Goal: Information Seeking & Learning: Learn about a topic

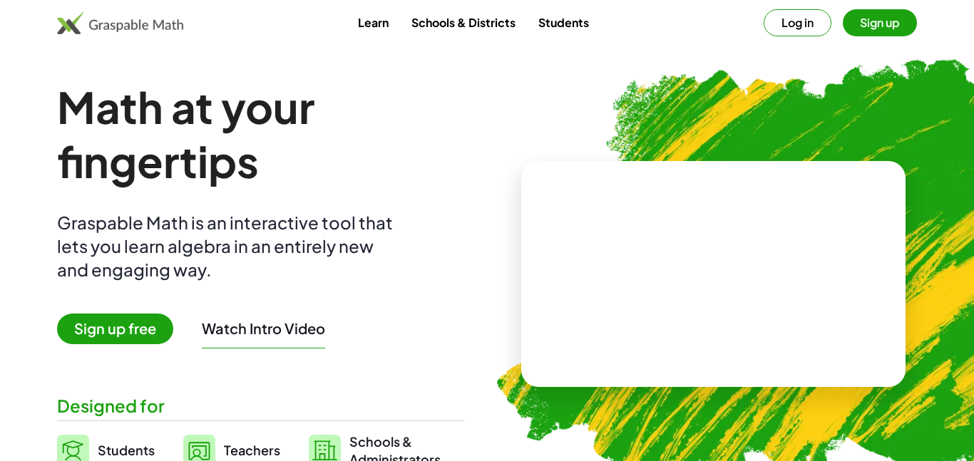
click at [799, 26] on button "Log in" at bounding box center [798, 22] width 68 height 27
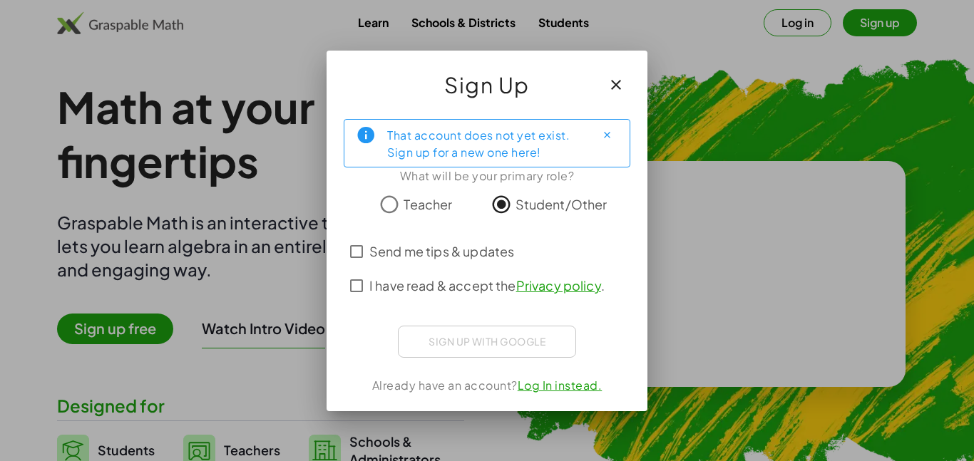
click at [441, 294] on span "I have read & accept the Privacy policy ." at bounding box center [486, 285] width 235 height 19
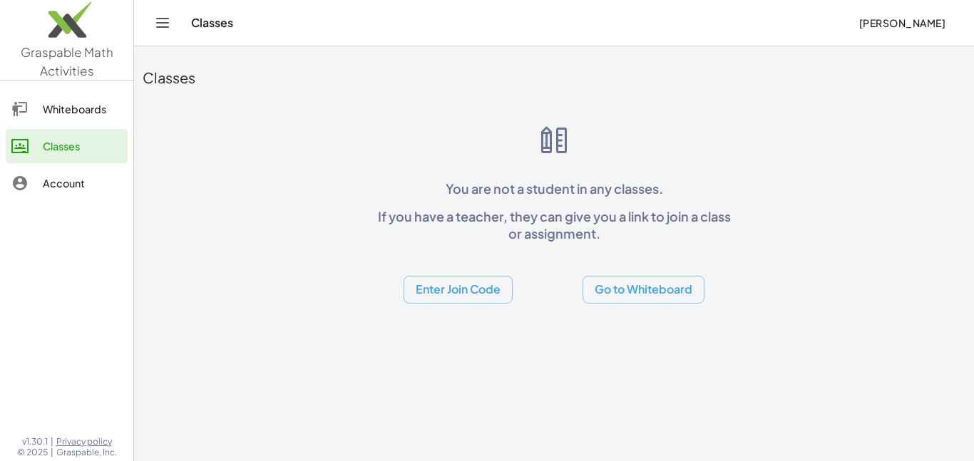
click at [452, 286] on button "Enter Join Code" at bounding box center [458, 290] width 109 height 28
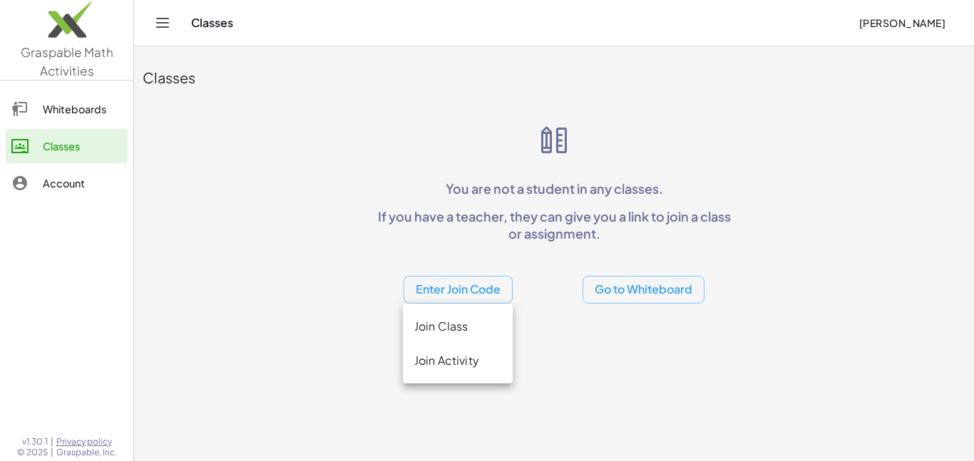
click at [451, 328] on div "Join Class" at bounding box center [457, 326] width 87 height 17
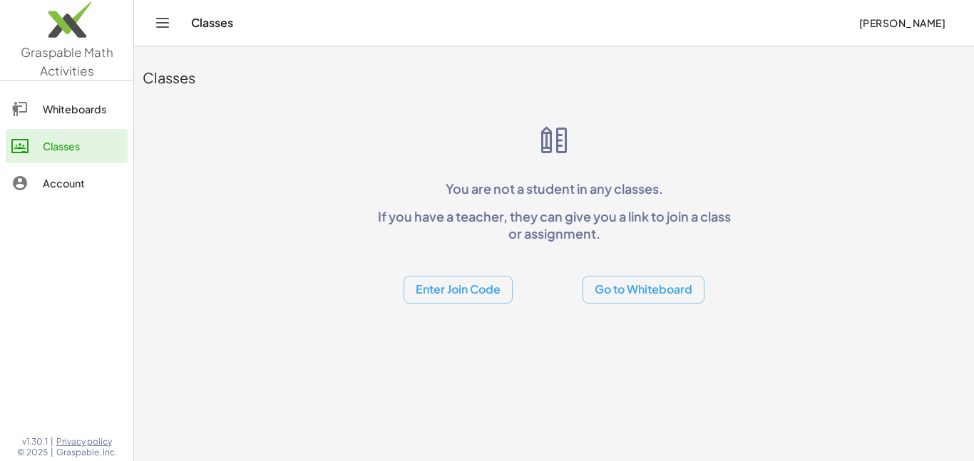
click at [432, 279] on button "Enter Join Code" at bounding box center [458, 290] width 109 height 28
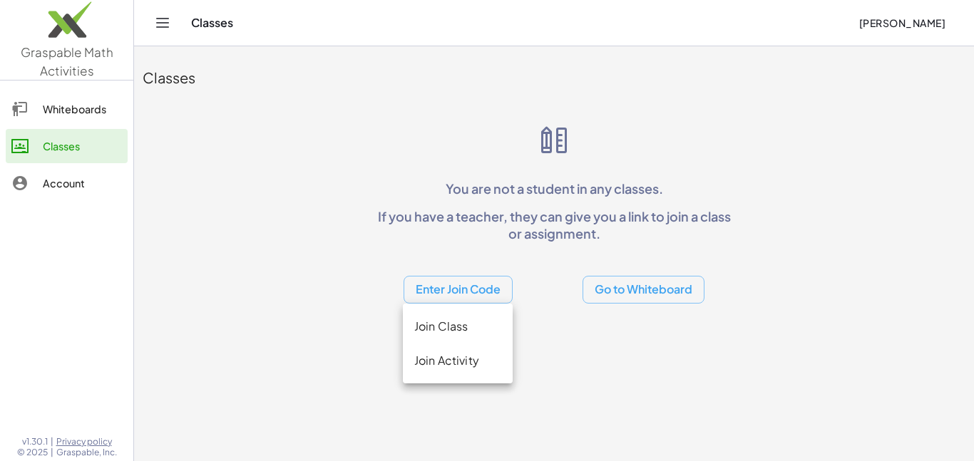
click at [457, 357] on div "Join Activity" at bounding box center [457, 360] width 87 height 17
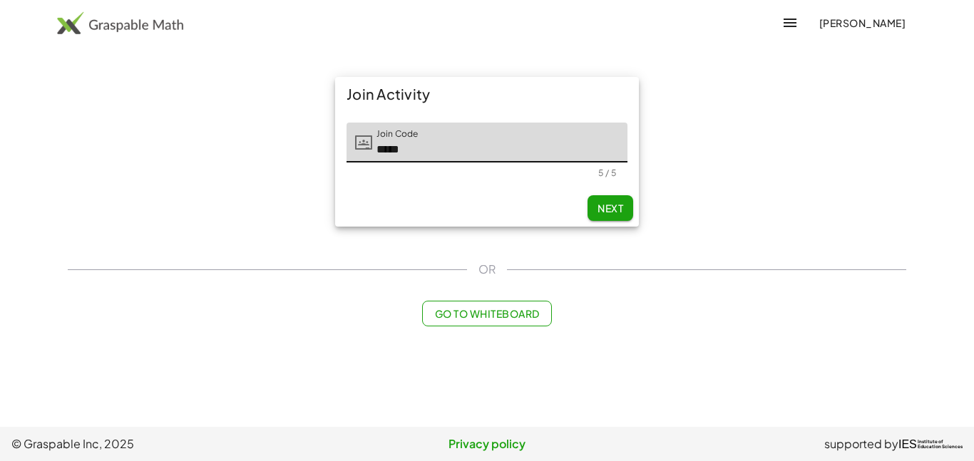
type input "*****"
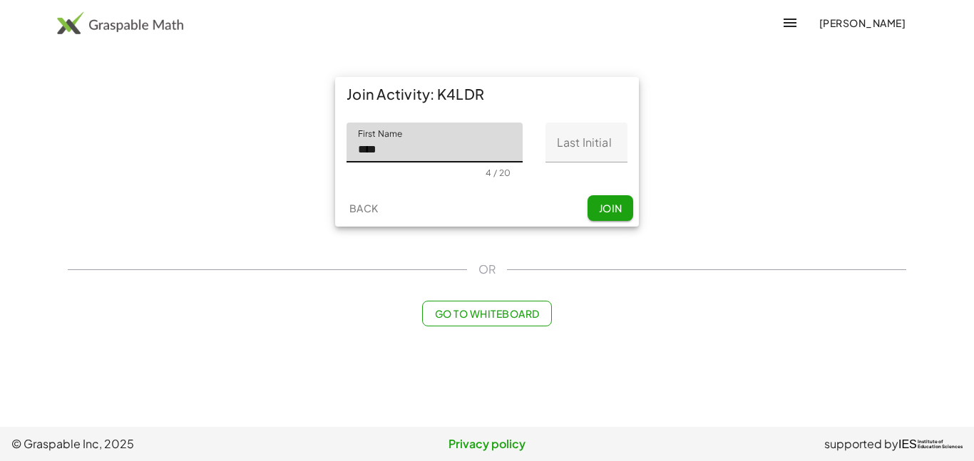
type input "****"
click at [579, 145] on input "Last Initial" at bounding box center [586, 143] width 82 height 40
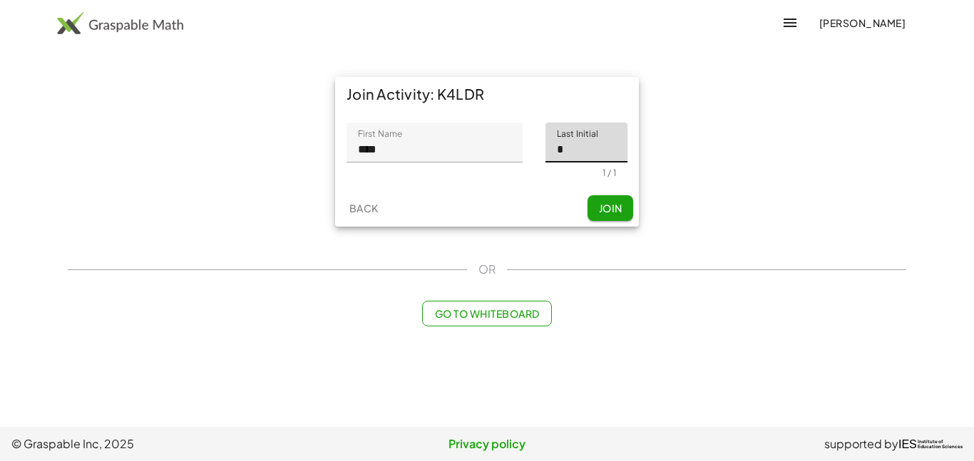
type input "*"
click at [609, 202] on span "Join" at bounding box center [610, 208] width 24 height 13
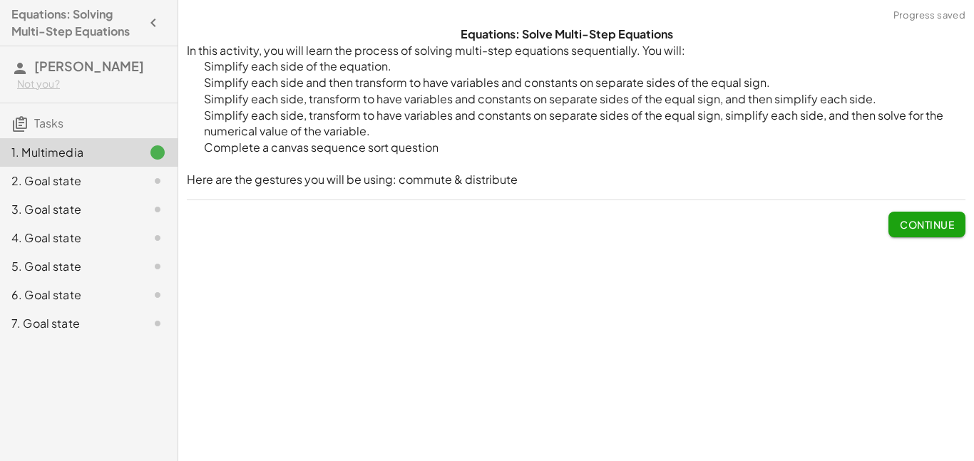
click at [839, 272] on div "Equations: Solve Multi-Step Equations In this activity, you will learn the proc…" at bounding box center [576, 230] width 796 height 461
click at [900, 223] on span "Continue" at bounding box center [927, 224] width 54 height 13
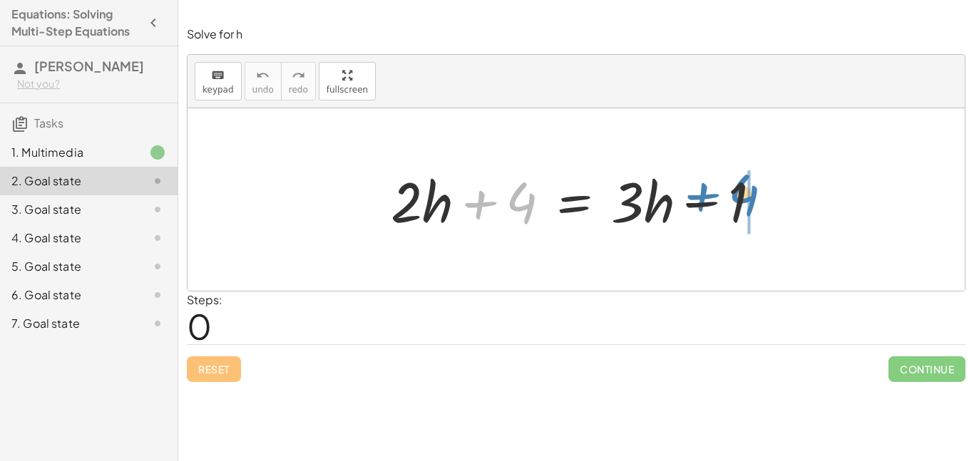
drag, startPoint x: 511, startPoint y: 195, endPoint x: 734, endPoint y: 187, distance: 223.3
click at [734, 187] on div at bounding box center [582, 199] width 396 height 73
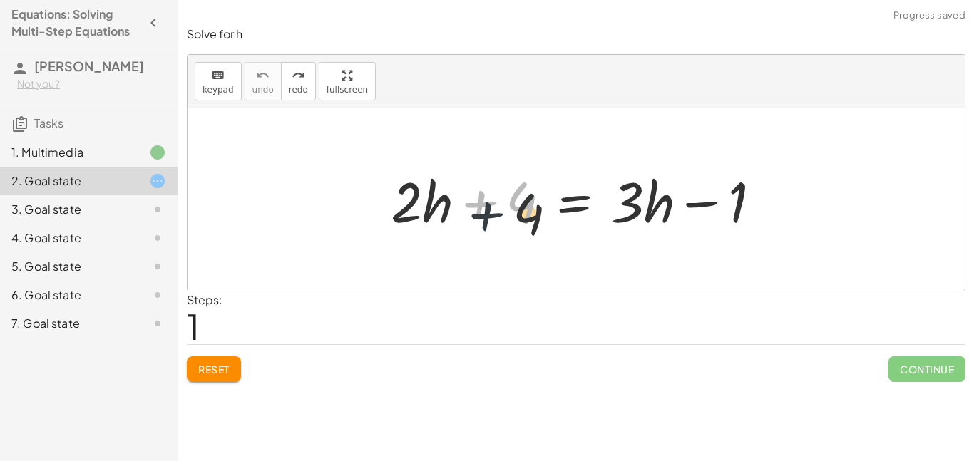
drag, startPoint x: 491, startPoint y: 210, endPoint x: 503, endPoint y: 227, distance: 21.0
click at [503, 227] on div at bounding box center [582, 199] width 396 height 73
click at [513, 211] on div at bounding box center [582, 199] width 396 height 73
click at [522, 207] on div at bounding box center [582, 199] width 396 height 73
click at [525, 207] on div at bounding box center [582, 199] width 396 height 73
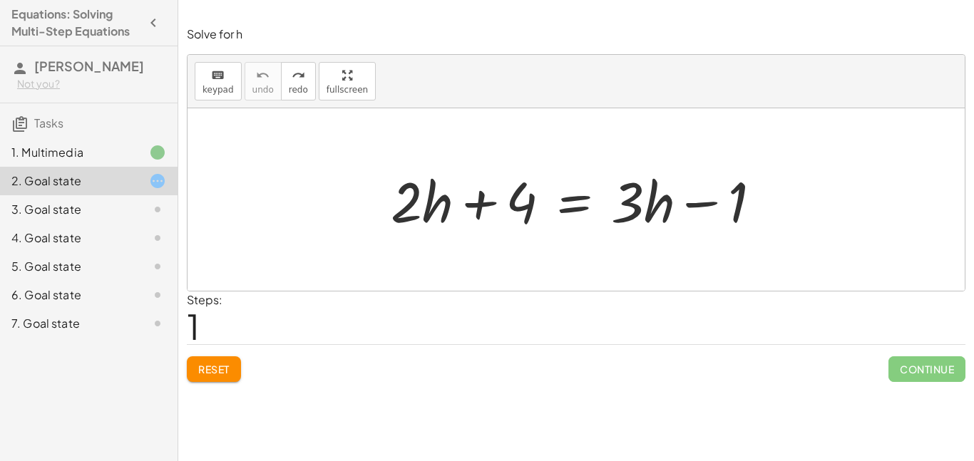
click at [210, 373] on span "Reset" at bounding box center [213, 369] width 31 height 13
click at [528, 205] on div at bounding box center [582, 199] width 396 height 73
click at [737, 200] on div at bounding box center [582, 199] width 396 height 73
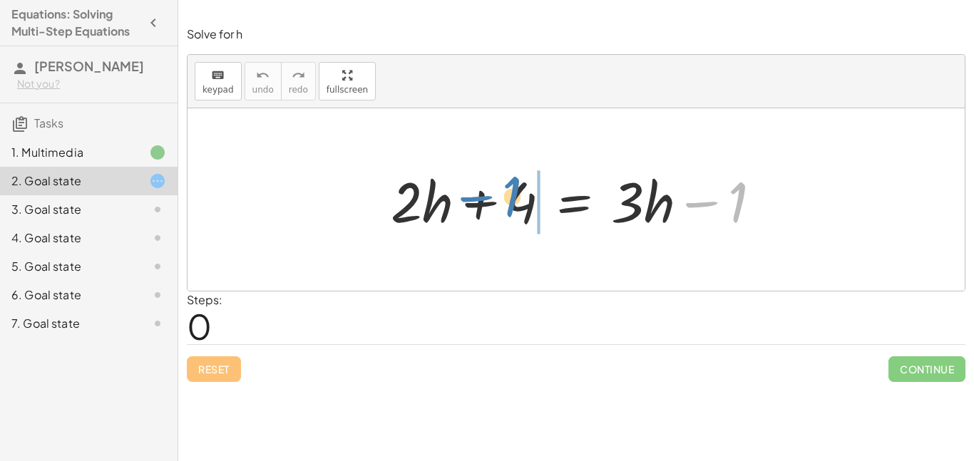
drag, startPoint x: 737, startPoint y: 200, endPoint x: 511, endPoint y: 194, distance: 226.1
click at [511, 194] on div at bounding box center [582, 199] width 396 height 73
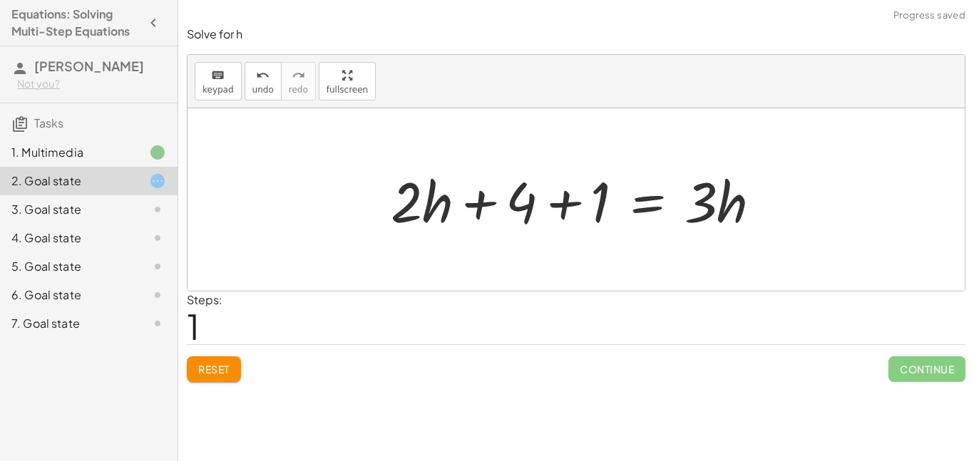
click at [230, 366] on button "Reset" at bounding box center [214, 370] width 54 height 26
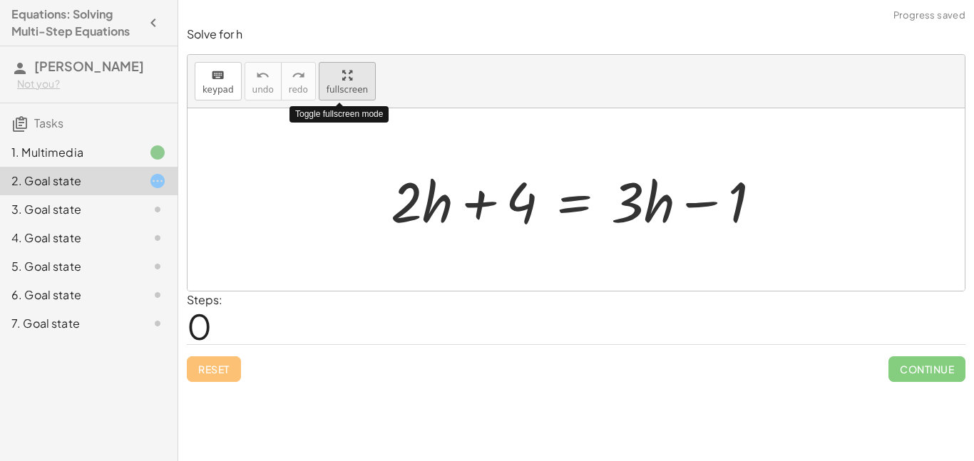
click at [344, 157] on div "keyboard keypad undo undo redo redo fullscreen Toggle fullscreen mode + · 2 · h…" at bounding box center [576, 173] width 777 height 236
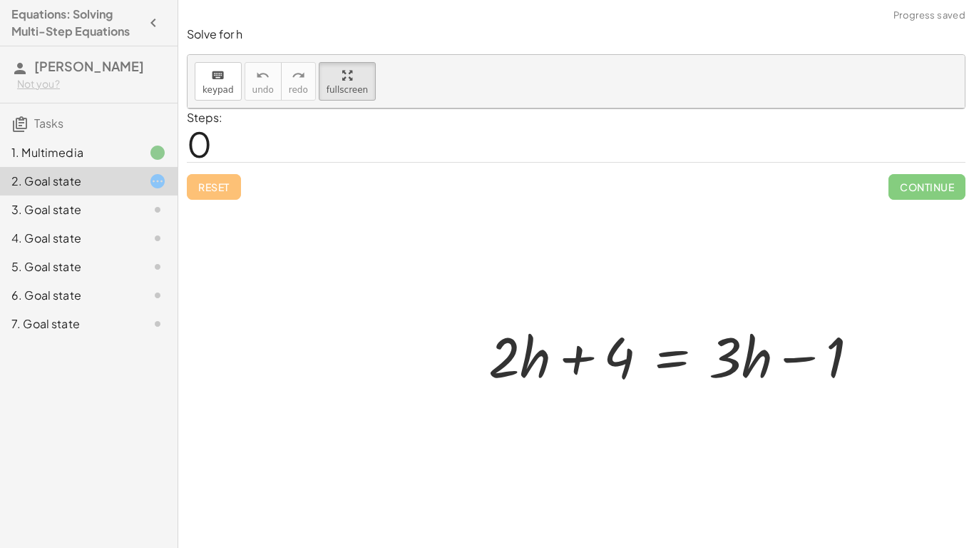
click at [481, 318] on div at bounding box center [679, 354] width 396 height 73
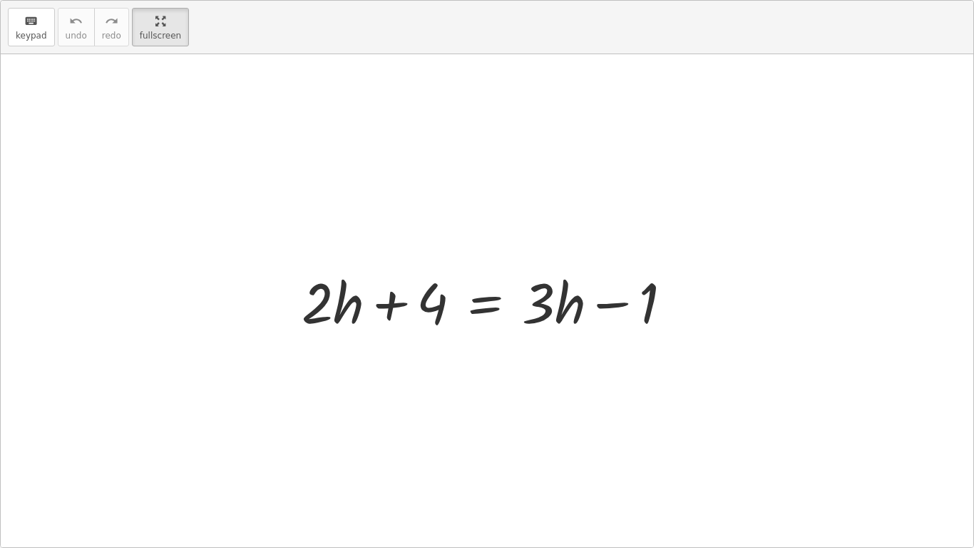
click at [348, 309] on div at bounding box center [492, 300] width 396 height 73
click at [330, 307] on div at bounding box center [492, 300] width 396 height 73
drag, startPoint x: 348, startPoint y: 309, endPoint x: 344, endPoint y: 299, distance: 10.6
click at [344, 299] on div at bounding box center [492, 300] width 396 height 73
drag, startPoint x: 395, startPoint y: 304, endPoint x: 394, endPoint y: 316, distance: 12.1
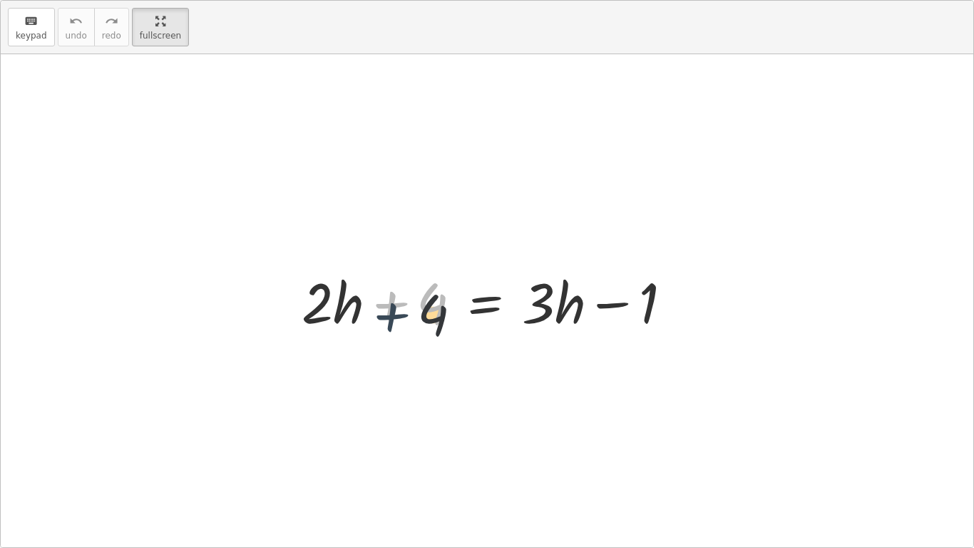
click at [394, 316] on div at bounding box center [492, 300] width 396 height 73
click at [149, 0] on html "Equations: Solving Multi-Step Equations [PERSON_NAME] Not you? Tasks 1. Multime…" at bounding box center [487, 274] width 974 height 548
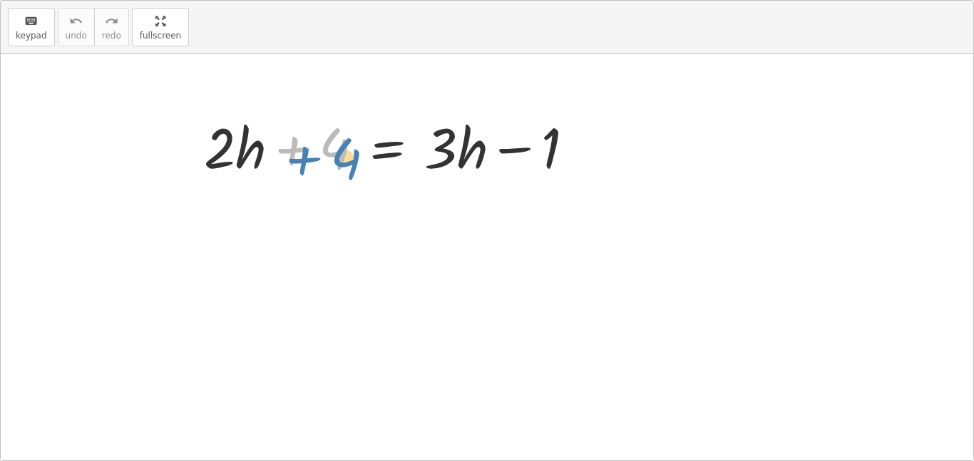
drag, startPoint x: 469, startPoint y: 208, endPoint x: 479, endPoint y: 215, distance: 11.9
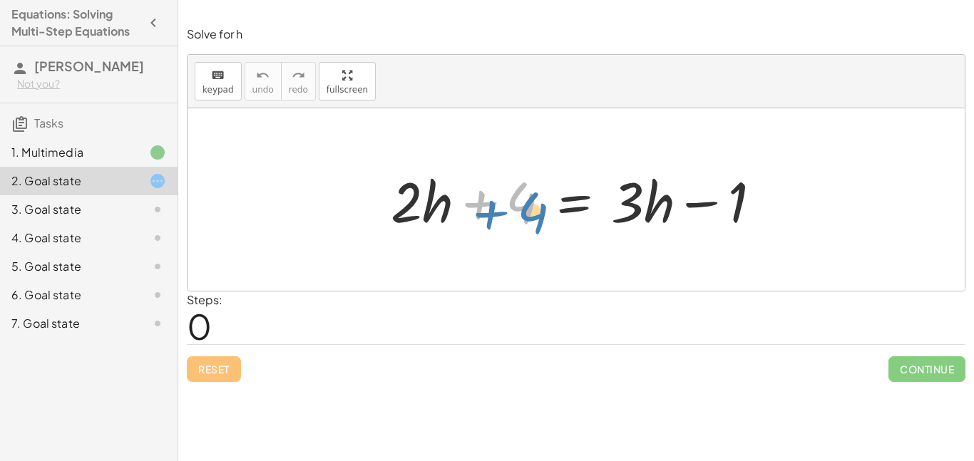
click at [479, 215] on div at bounding box center [582, 199] width 396 height 73
click at [484, 205] on div at bounding box center [582, 199] width 396 height 73
click at [703, 205] on div at bounding box center [582, 199] width 396 height 73
drag, startPoint x: 702, startPoint y: 205, endPoint x: 475, endPoint y: 302, distance: 247.0
click at [0, 0] on div "Solve for h keyboard keypad undo undo redo redo fullscreen − 1 + · 2 · h + 4 = …" at bounding box center [0, 0] width 0 height 0
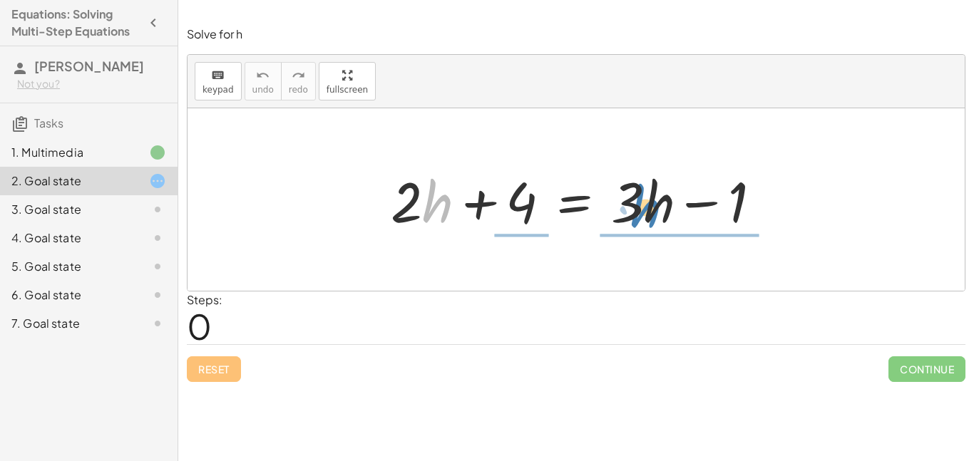
drag, startPoint x: 429, startPoint y: 216, endPoint x: 645, endPoint y: 219, distance: 216.1
click at [645, 219] on div at bounding box center [582, 199] width 396 height 73
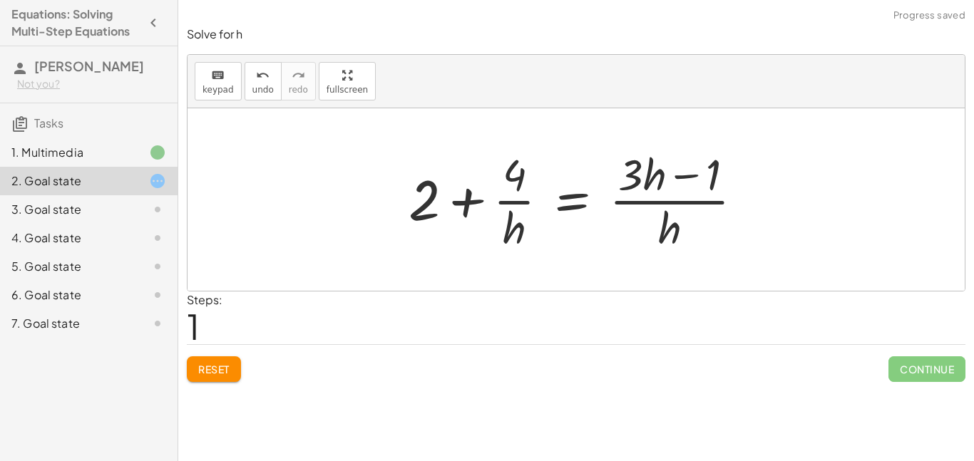
click at [232, 371] on button "Reset" at bounding box center [214, 370] width 54 height 26
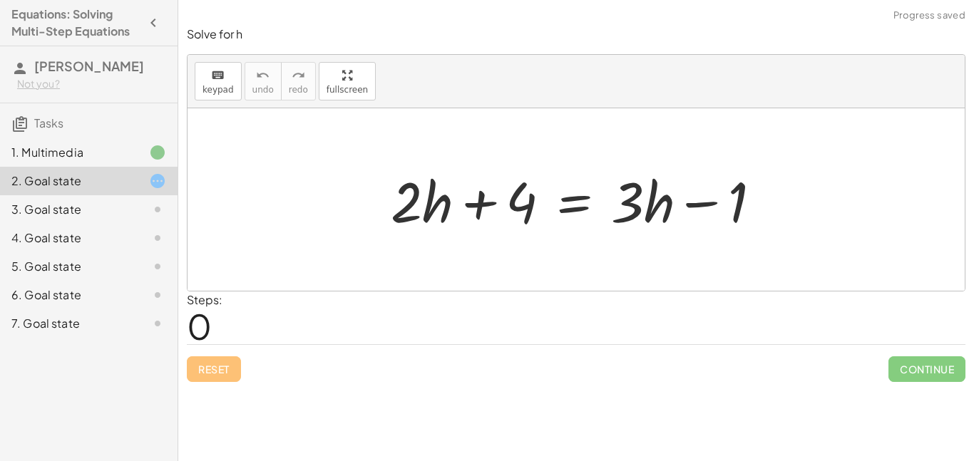
click at [402, 223] on div at bounding box center [582, 199] width 396 height 73
click at [419, 213] on div at bounding box center [582, 199] width 396 height 73
click at [427, 212] on div at bounding box center [582, 199] width 396 height 73
drag, startPoint x: 422, startPoint y: 205, endPoint x: 414, endPoint y: 207, distance: 8.1
click at [414, 207] on div at bounding box center [582, 199] width 396 height 73
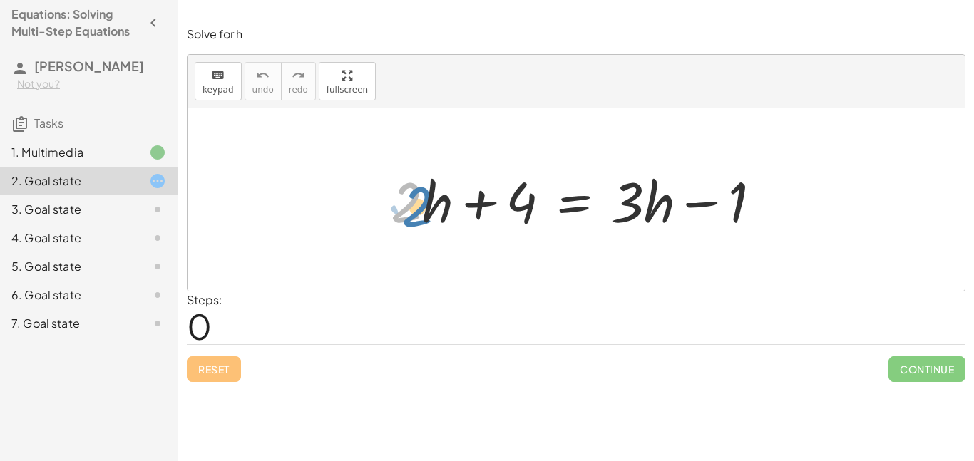
drag, startPoint x: 403, startPoint y: 219, endPoint x: 413, endPoint y: 223, distance: 10.9
click at [413, 223] on div at bounding box center [582, 199] width 396 height 73
drag, startPoint x: 412, startPoint y: 201, endPoint x: 453, endPoint y: 211, distance: 41.9
click at [453, 211] on div at bounding box center [582, 199] width 396 height 73
click at [329, 136] on div at bounding box center [576, 199] width 777 height 183
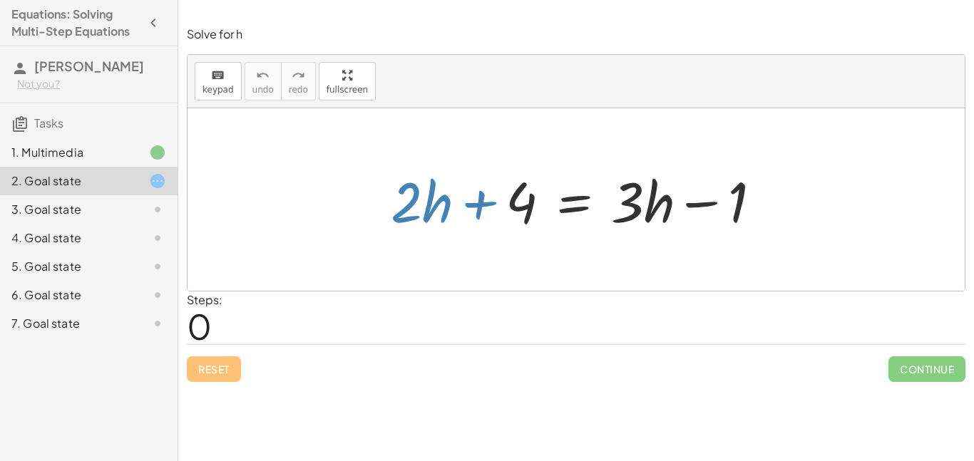
click at [364, 235] on div at bounding box center [576, 199] width 777 height 183
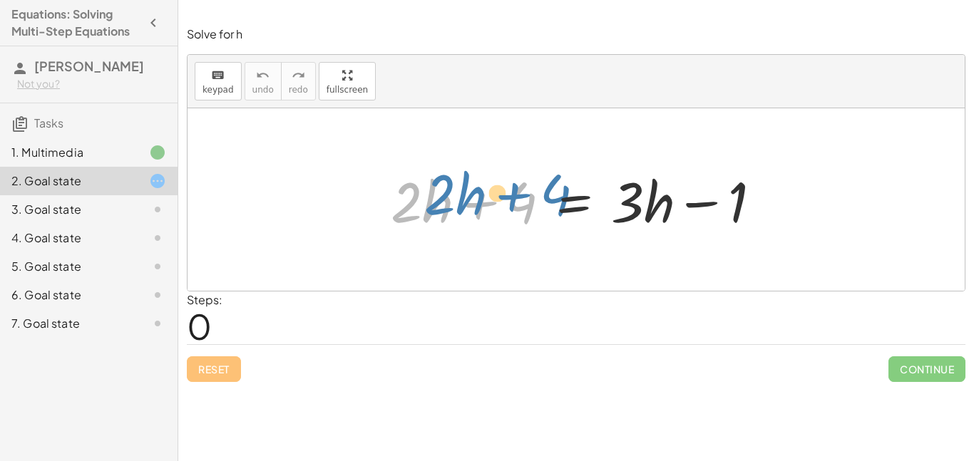
drag, startPoint x: 421, startPoint y: 223, endPoint x: 424, endPoint y: 205, distance: 18.9
click at [424, 205] on div at bounding box center [582, 199] width 396 height 73
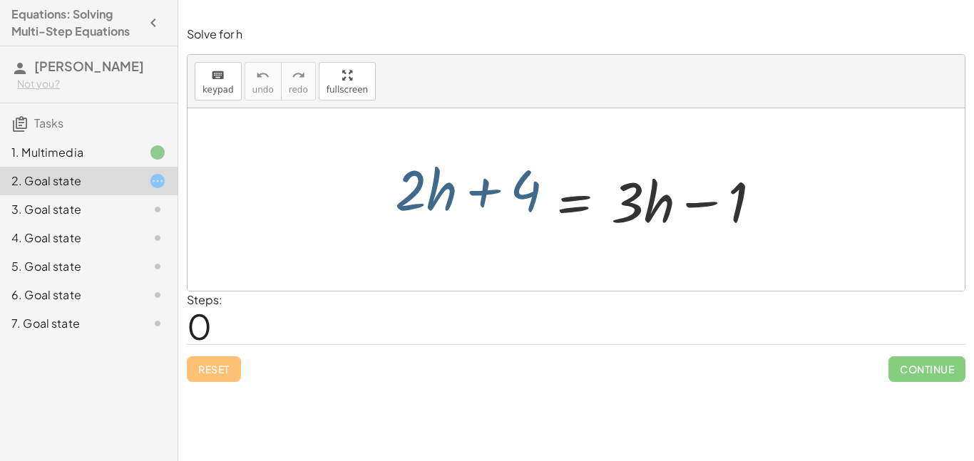
click at [394, 282] on div at bounding box center [576, 199] width 777 height 183
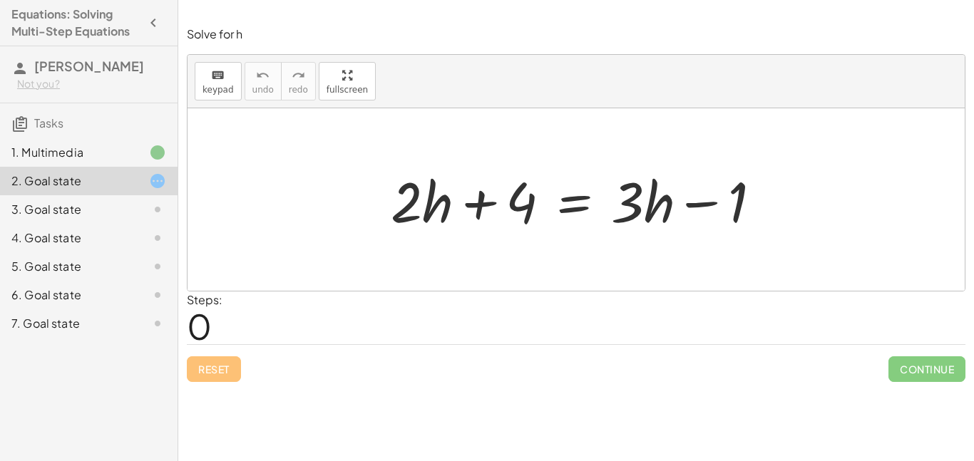
drag, startPoint x: 358, startPoint y: 193, endPoint x: 418, endPoint y: 214, distance: 63.4
click at [418, 214] on div "+ · 2 · h + 4 = + · 3 · h − 1" at bounding box center [576, 199] width 777 height 183
drag, startPoint x: 394, startPoint y: 199, endPoint x: 439, endPoint y: 215, distance: 47.2
click at [439, 215] on div at bounding box center [582, 199] width 396 height 73
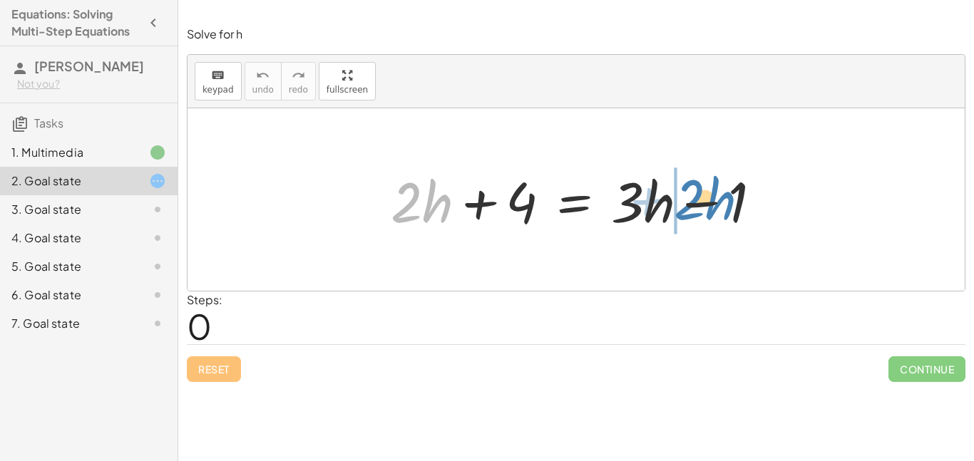
drag, startPoint x: 424, startPoint y: 211, endPoint x: 705, endPoint y: 209, distance: 280.9
click at [705, 209] on div at bounding box center [582, 199] width 396 height 73
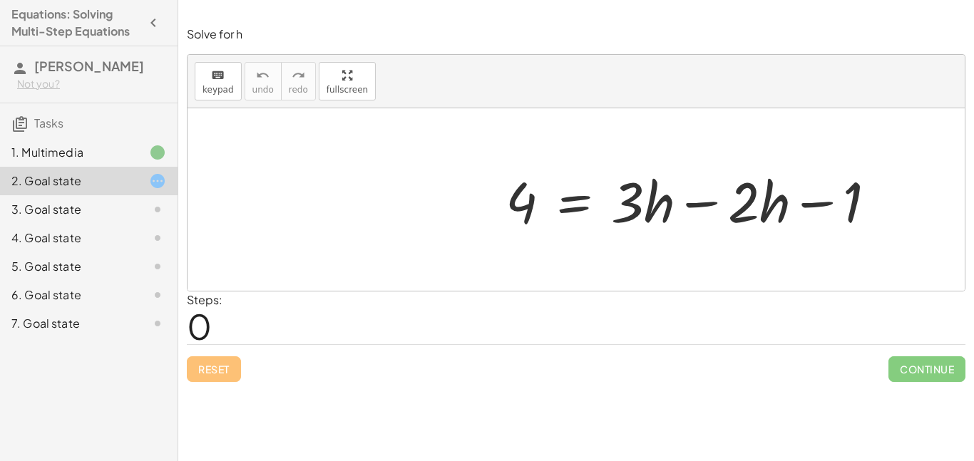
click at [705, 203] on div at bounding box center [582, 199] width 396 height 73
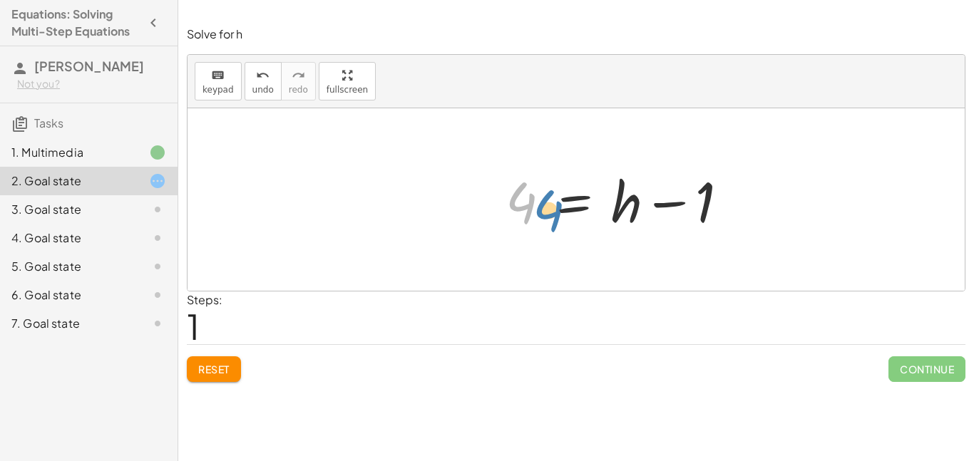
drag, startPoint x: 526, startPoint y: 202, endPoint x: 543, endPoint y: 210, distance: 19.8
click at [543, 210] on div at bounding box center [582, 199] width 396 height 73
click at [667, 199] on div at bounding box center [582, 199] width 396 height 73
click at [668, 205] on div at bounding box center [582, 199] width 396 height 73
drag, startPoint x: 707, startPoint y: 212, endPoint x: 738, endPoint y: 219, distance: 31.3
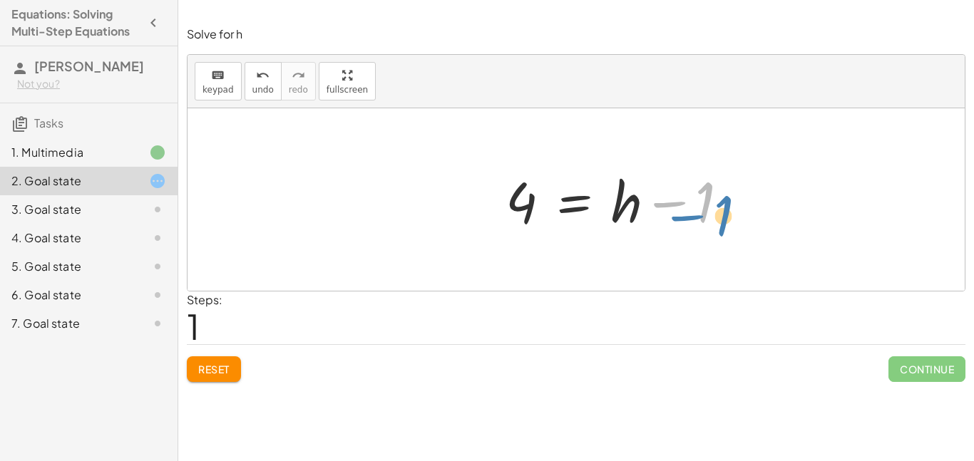
click at [738, 219] on div at bounding box center [582, 199] width 396 height 73
click at [230, 364] on span "Reset" at bounding box center [213, 369] width 31 height 13
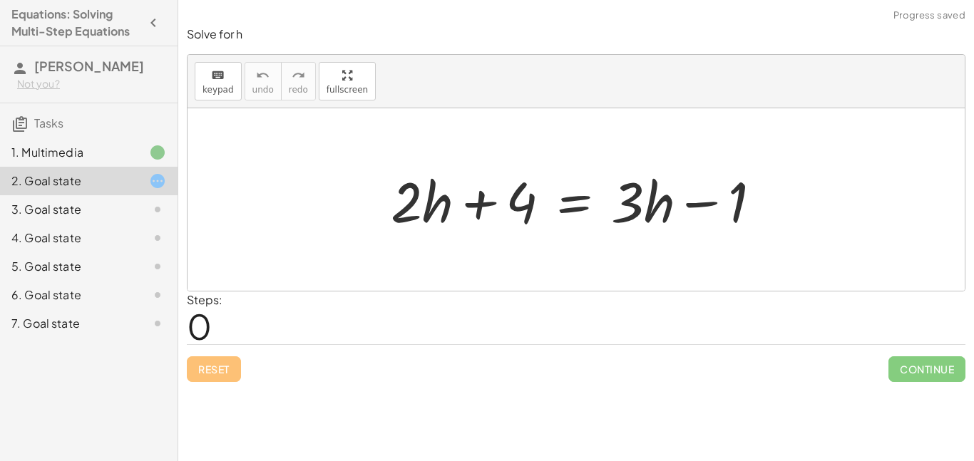
drag, startPoint x: 375, startPoint y: 195, endPoint x: 427, endPoint y: 207, distance: 53.3
click at [427, 207] on div "+ · 2 · h + 4 = + · 3 · h − 1" at bounding box center [576, 200] width 414 height 81
drag, startPoint x: 405, startPoint y: 196, endPoint x: 444, endPoint y: 218, distance: 44.4
click at [444, 218] on div at bounding box center [582, 199] width 396 height 73
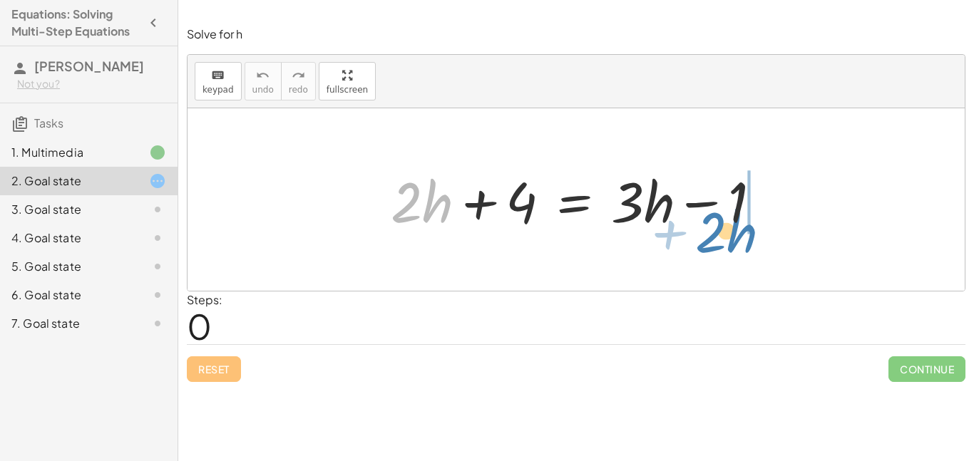
drag, startPoint x: 426, startPoint y: 210, endPoint x: 725, endPoint y: 237, distance: 300.7
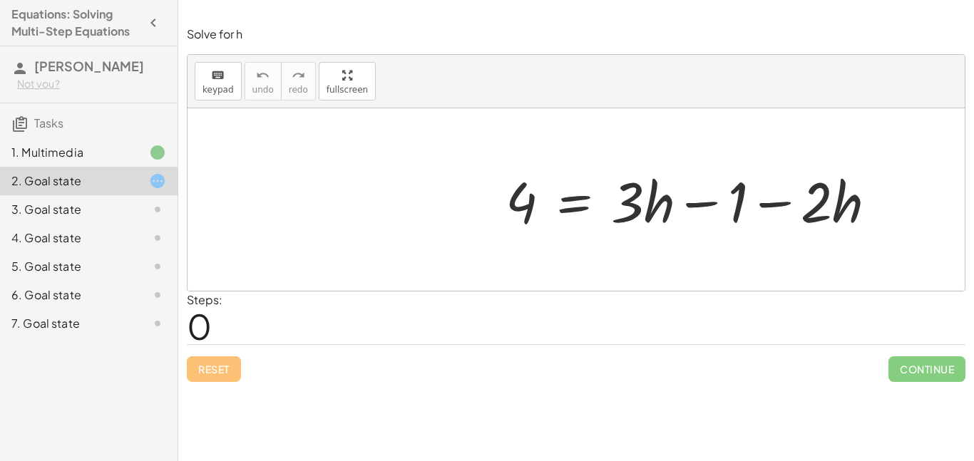
click at [767, 205] on div at bounding box center [582, 199] width 396 height 73
click at [705, 204] on div at bounding box center [582, 199] width 396 height 73
drag, startPoint x: 826, startPoint y: 212, endPoint x: 713, endPoint y: 200, distance: 113.3
click at [713, 200] on div "+ · 2 · h + 4 = + · 3 · h − 1 · 2 · h 4 = + · 3 · h − 1 −" at bounding box center [576, 199] width 777 height 183
click at [652, 207] on div at bounding box center [582, 199] width 396 height 73
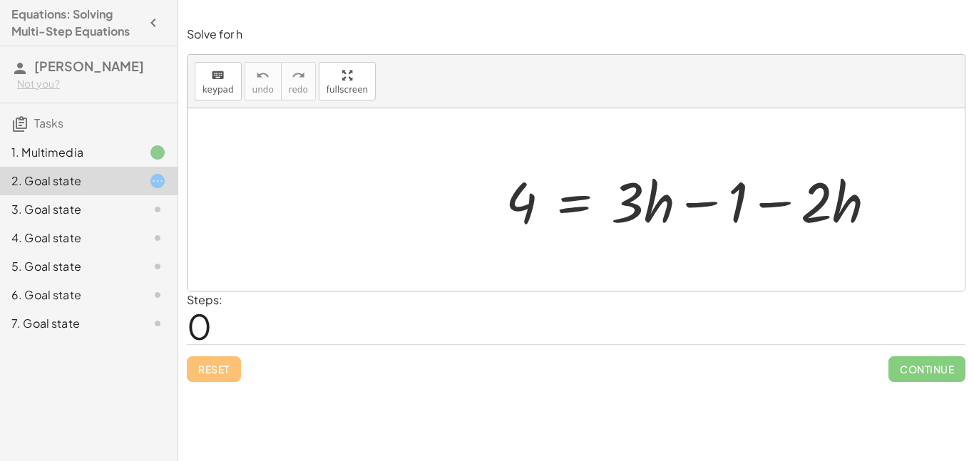
click at [111, 195] on div "1. Multimedia" at bounding box center [89, 209] width 178 height 29
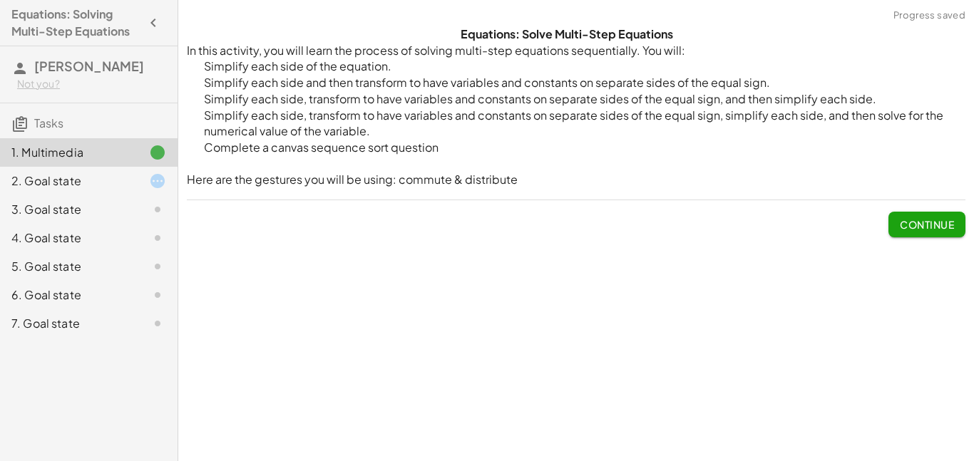
click at [121, 176] on div "2. Goal state" at bounding box center [68, 181] width 115 height 17
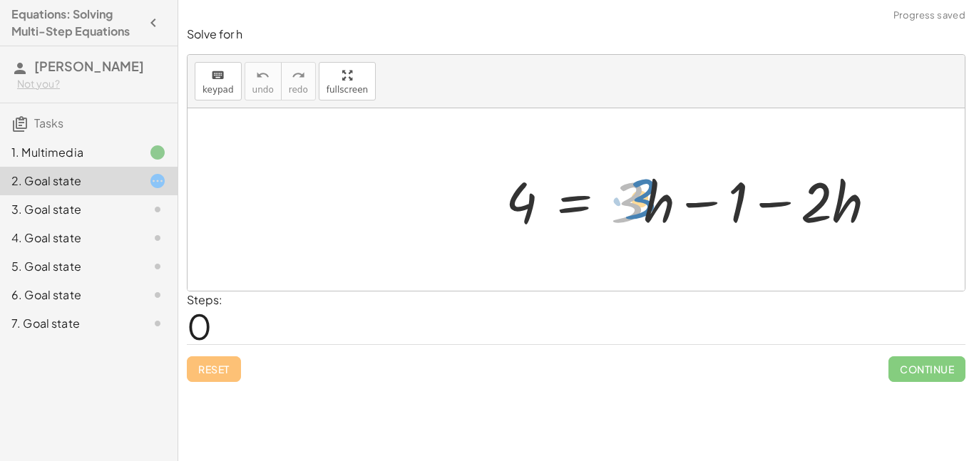
drag, startPoint x: 637, startPoint y: 210, endPoint x: 645, endPoint y: 206, distance: 8.9
click at [645, 206] on div at bounding box center [582, 199] width 396 height 73
drag, startPoint x: 772, startPoint y: 189, endPoint x: 846, endPoint y: 225, distance: 82.9
click at [846, 225] on div "+ · 2 · h + 4 = + · 3 · h − 1 · 2 · h 4 = + · 3 · h − 1 −" at bounding box center [576, 199] width 777 height 183
drag, startPoint x: 841, startPoint y: 217, endPoint x: 781, endPoint y: 214, distance: 60.0
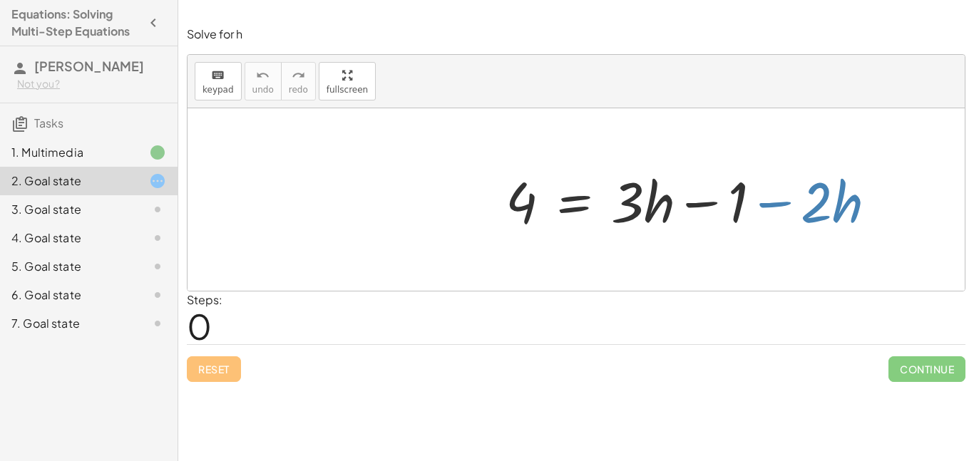
click at [781, 214] on div "+ · 2 · h + 4 = + · 3 · h − 1 · 2 · h 4 = + · 3 · h − 1 −" at bounding box center [576, 199] width 777 height 183
drag, startPoint x: 826, startPoint y: 208, endPoint x: 683, endPoint y: 215, distance: 142.8
click at [683, 215] on div "+ · 2 · h + 4 = + · 3 · h − 1 · 2 · h 4 = + · 3 · h − 1 −" at bounding box center [576, 199] width 777 height 183
click at [663, 222] on div at bounding box center [582, 199] width 396 height 73
click at [658, 218] on div at bounding box center [582, 199] width 396 height 73
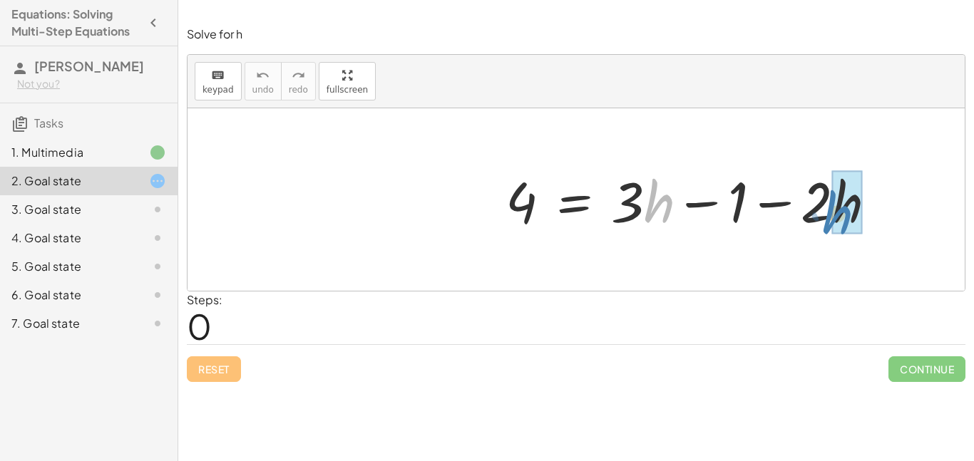
drag, startPoint x: 652, startPoint y: 210, endPoint x: 831, endPoint y: 221, distance: 180.0
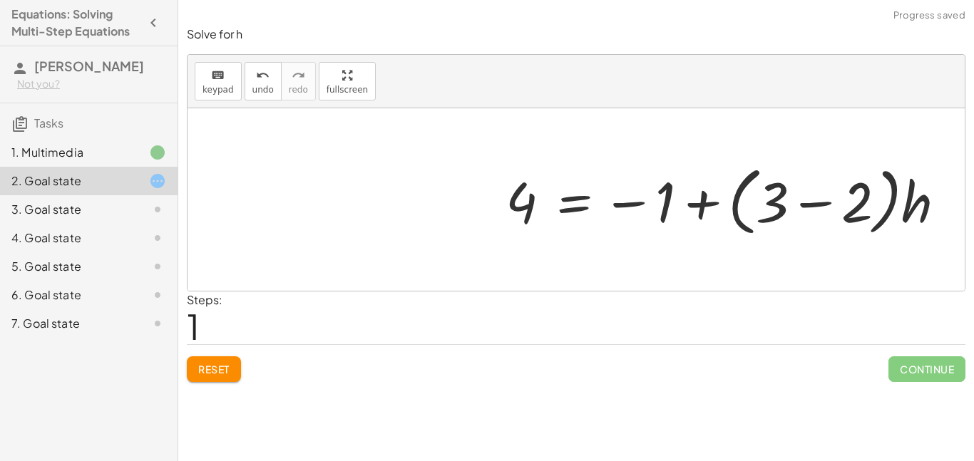
click at [239, 373] on button "Reset" at bounding box center [214, 370] width 54 height 26
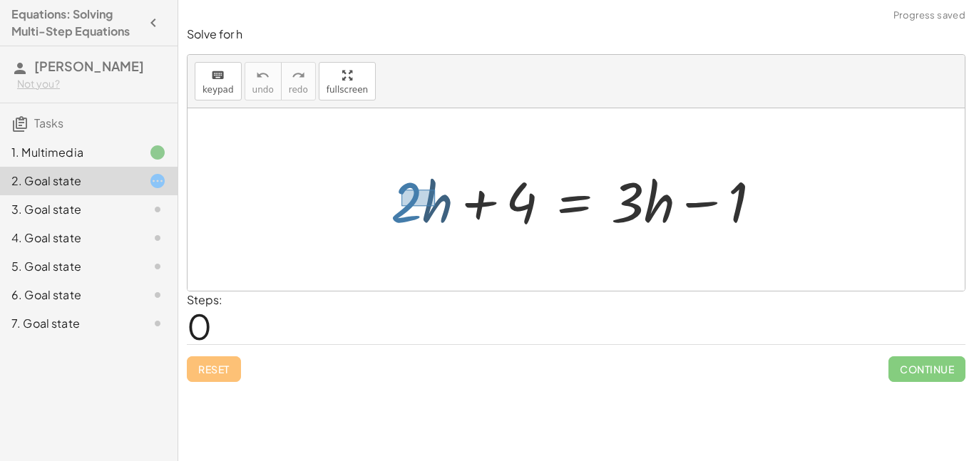
drag, startPoint x: 401, startPoint y: 190, endPoint x: 437, endPoint y: 210, distance: 40.9
click at [437, 210] on div at bounding box center [582, 199] width 396 height 73
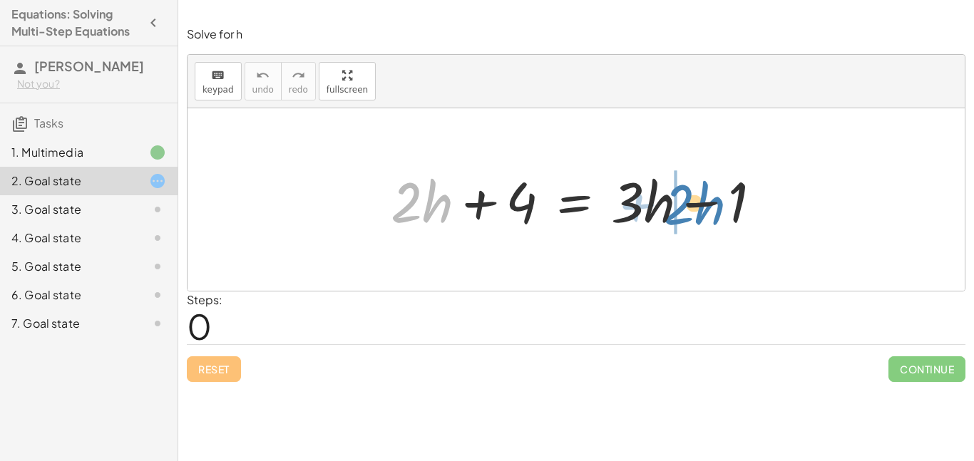
drag, startPoint x: 432, startPoint y: 209, endPoint x: 702, endPoint y: 212, distance: 270.3
click at [702, 212] on div at bounding box center [582, 199] width 396 height 73
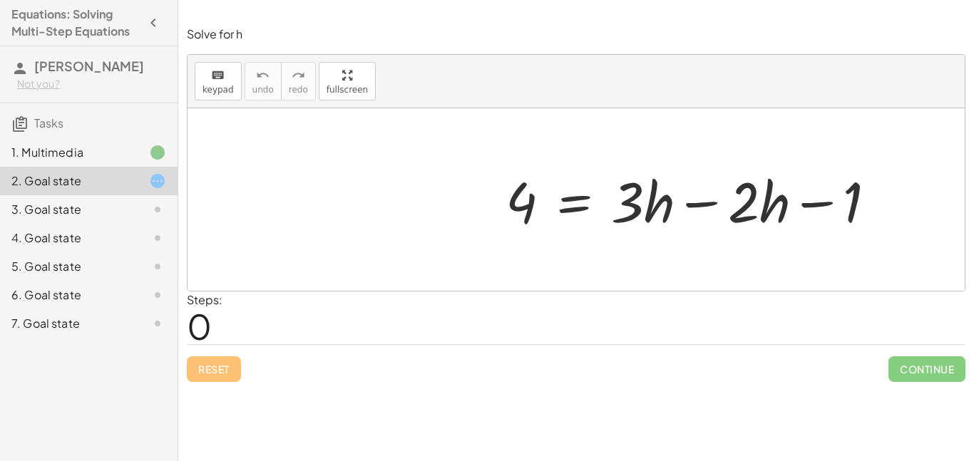
click at [706, 202] on div at bounding box center [582, 199] width 396 height 73
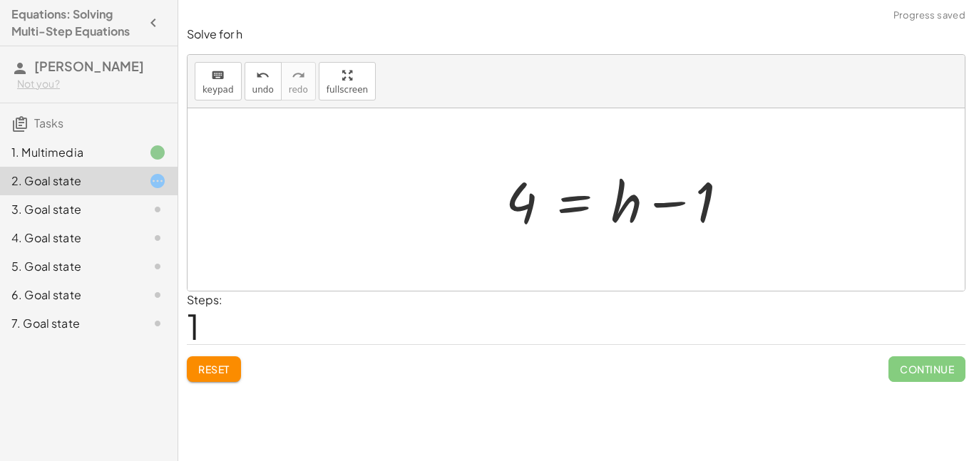
click at [672, 206] on div at bounding box center [582, 199] width 396 height 73
drag, startPoint x: 522, startPoint y: 209, endPoint x: 691, endPoint y: 215, distance: 169.1
click at [691, 215] on div at bounding box center [582, 199] width 396 height 73
click at [737, 206] on div at bounding box center [582, 199] width 396 height 73
click at [670, 207] on div at bounding box center [582, 199] width 396 height 73
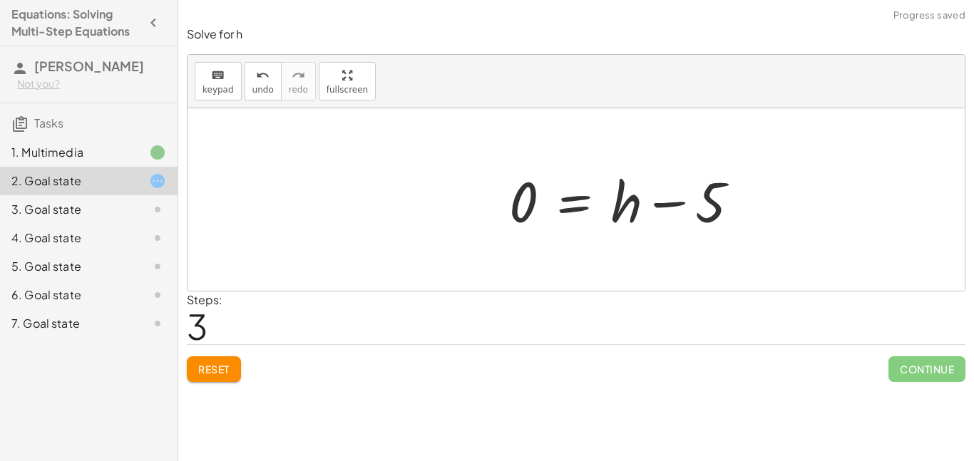
click at [211, 367] on span "Reset" at bounding box center [213, 369] width 31 height 13
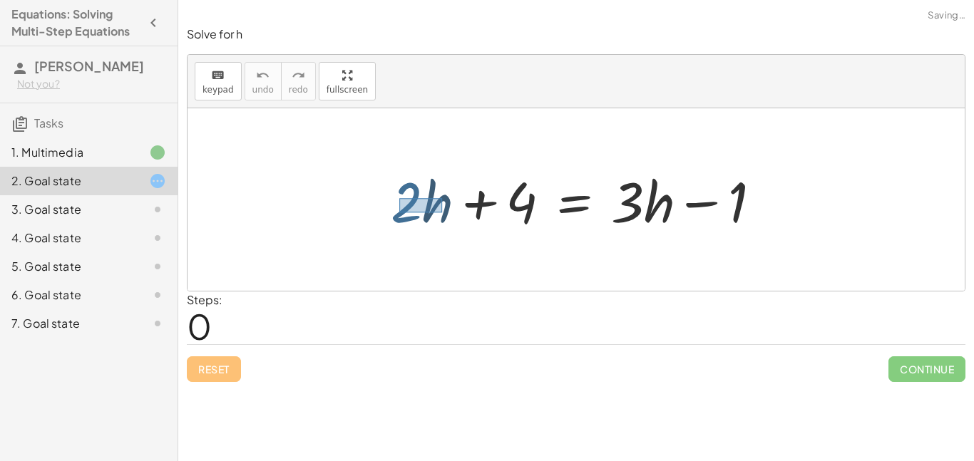
drag, startPoint x: 399, startPoint y: 198, endPoint x: 442, endPoint y: 212, distance: 45.1
click at [442, 212] on div at bounding box center [582, 199] width 396 height 73
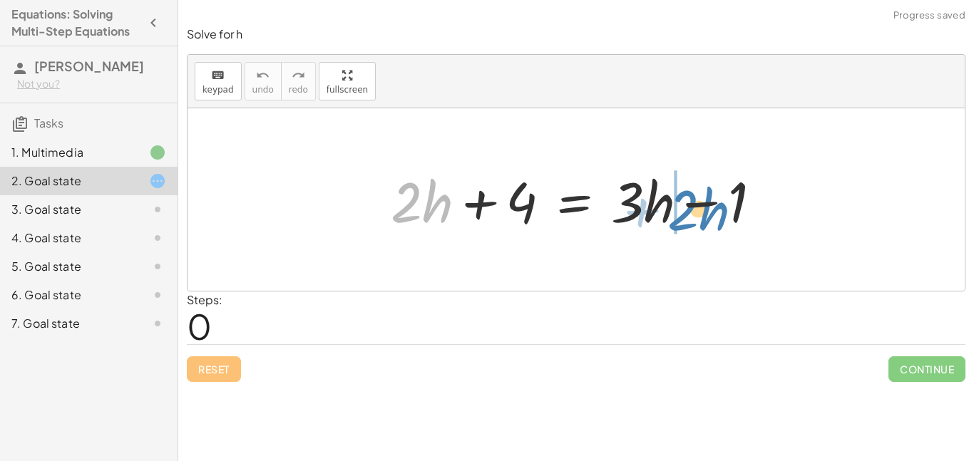
drag, startPoint x: 419, startPoint y: 204, endPoint x: 690, endPoint y: 211, distance: 271.0
click at [690, 211] on div at bounding box center [582, 199] width 396 height 73
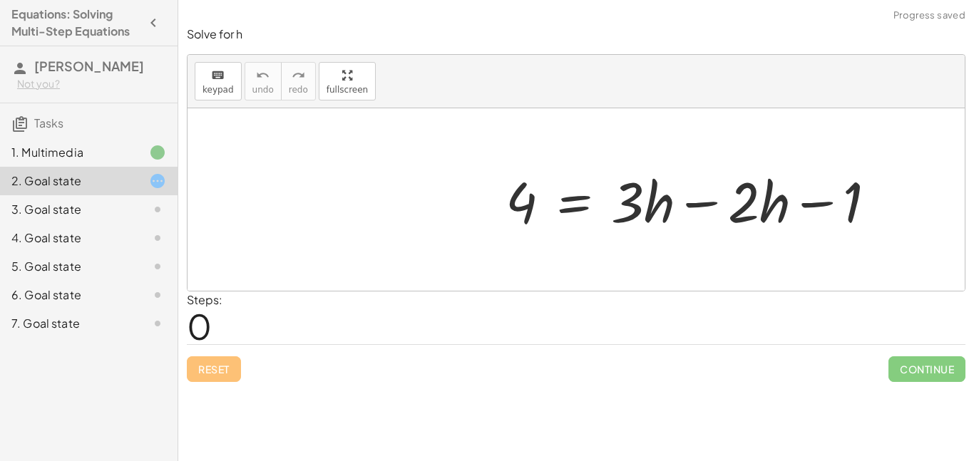
click at [707, 204] on div at bounding box center [582, 199] width 396 height 73
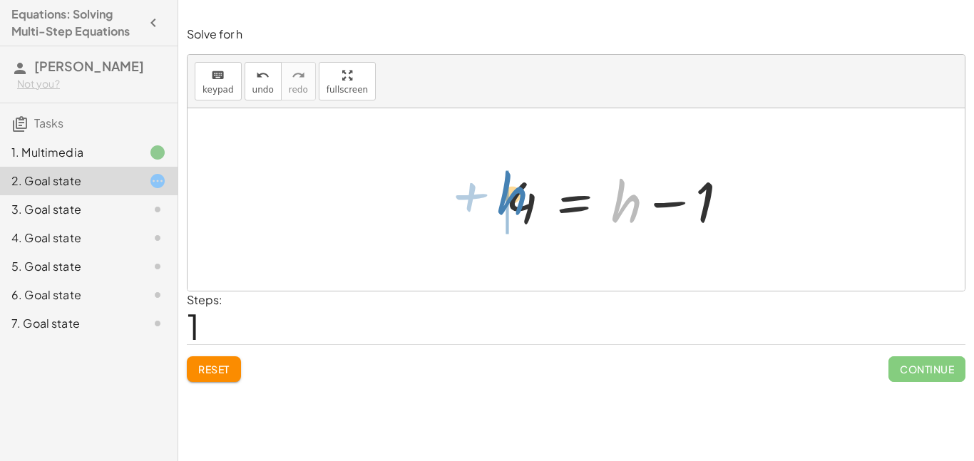
drag, startPoint x: 631, startPoint y: 207, endPoint x: 515, endPoint y: 199, distance: 116.5
click at [515, 199] on div at bounding box center [582, 199] width 396 height 73
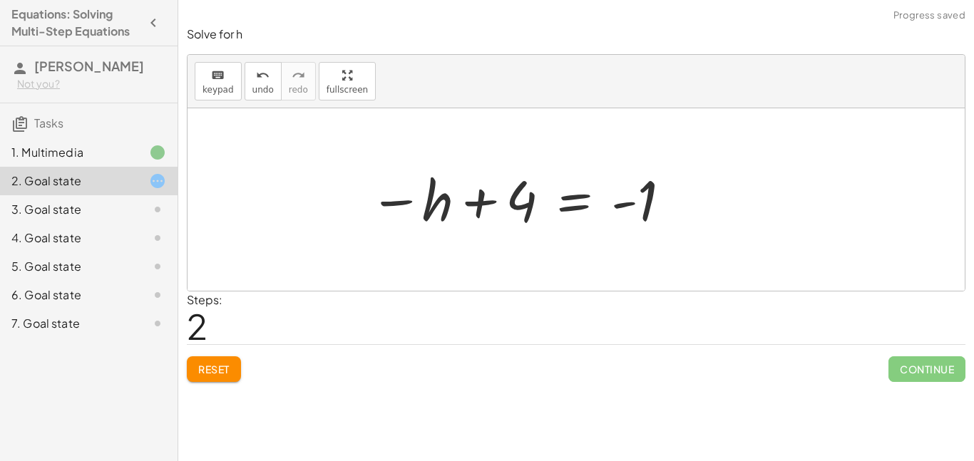
click at [488, 203] on div at bounding box center [582, 200] width 396 height 71
click at [400, 203] on div at bounding box center [582, 200] width 396 height 71
click at [257, 74] on icon "undo" at bounding box center [263, 75] width 14 height 17
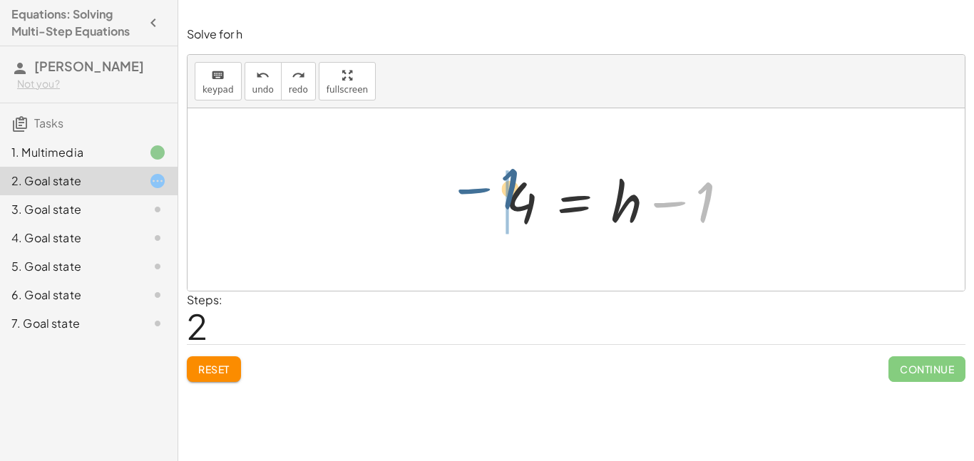
drag, startPoint x: 669, startPoint y: 201, endPoint x: 473, endPoint y: 190, distance: 195.7
click at [473, 190] on div "+ · 2 · h + 4 = + · 3 · h − 1 4 = + · 3 · h − · 2 · h − 1 4 = + · 1 · h − 1 − 1…" at bounding box center [576, 200] width 414 height 81
click at [476, 205] on div at bounding box center [582, 199] width 396 height 73
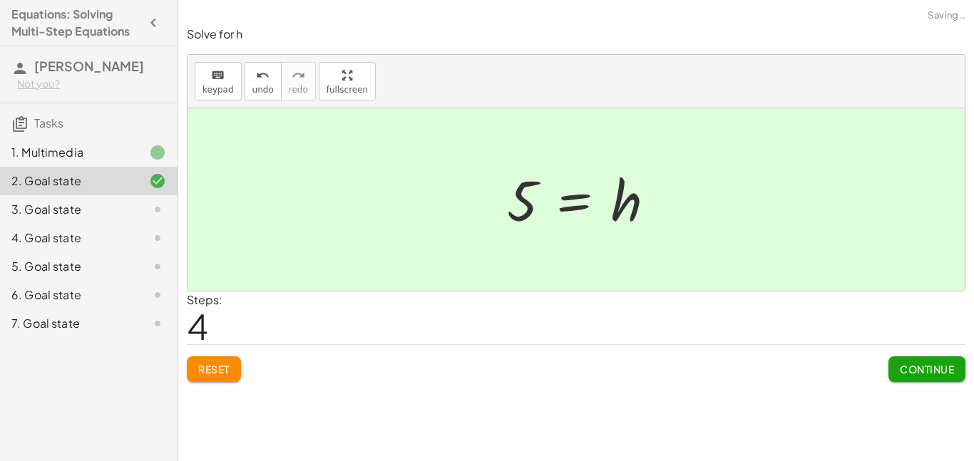
click at [920, 364] on span "Continue" at bounding box center [927, 369] width 54 height 13
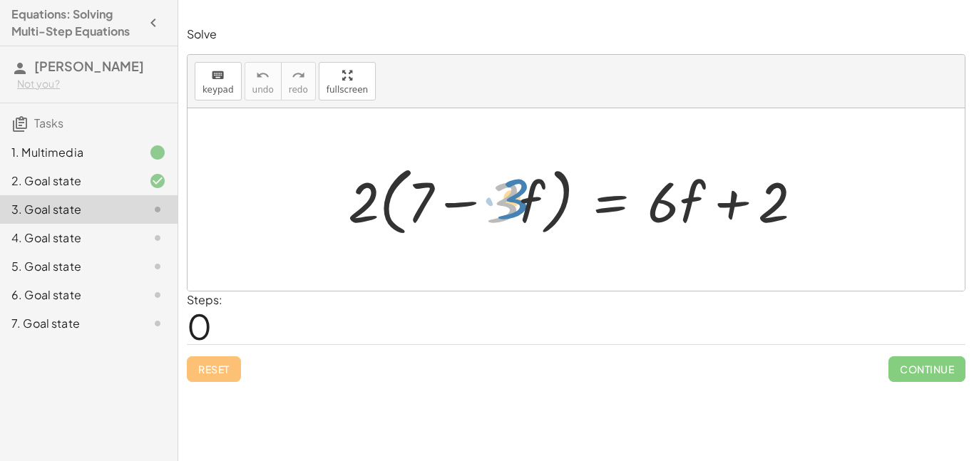
drag, startPoint x: 513, startPoint y: 209, endPoint x: 522, endPoint y: 204, distance: 9.9
click at [522, 204] on div at bounding box center [581, 200] width 481 height 82
click at [463, 207] on div at bounding box center [581, 200] width 481 height 82
drag, startPoint x: 359, startPoint y: 205, endPoint x: 323, endPoint y: 198, distance: 37.1
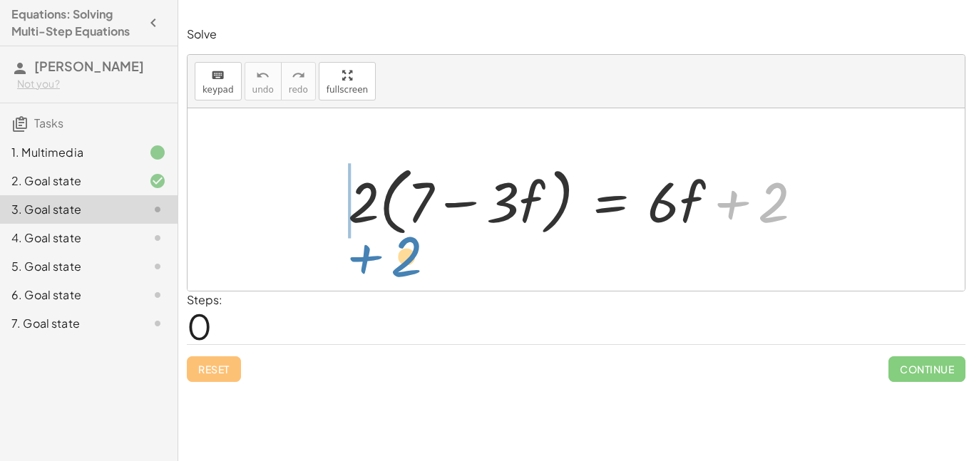
drag, startPoint x: 757, startPoint y: 210, endPoint x: 380, endPoint y: 252, distance: 379.5
click at [380, 252] on div "+ 2 · 2 · ( + 7 − · 3 · f ) = + · 6 · f + 2" at bounding box center [576, 199] width 777 height 183
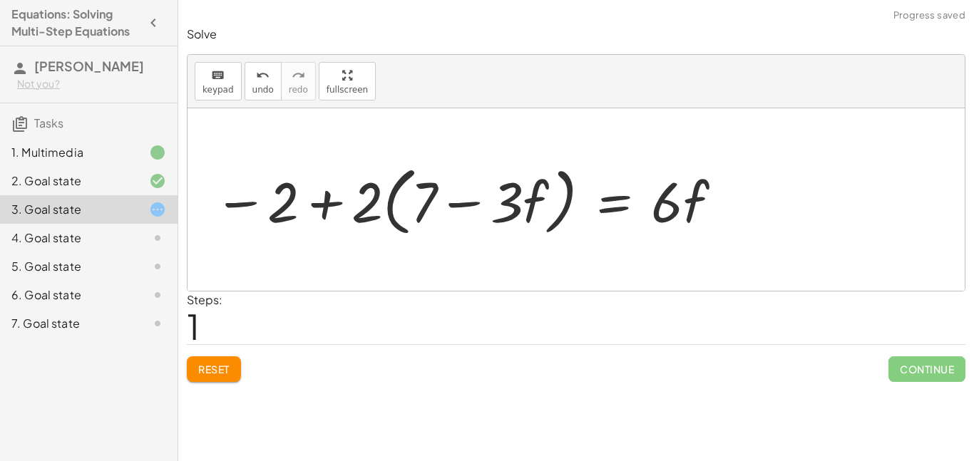
click at [319, 210] on div at bounding box center [469, 200] width 525 height 82
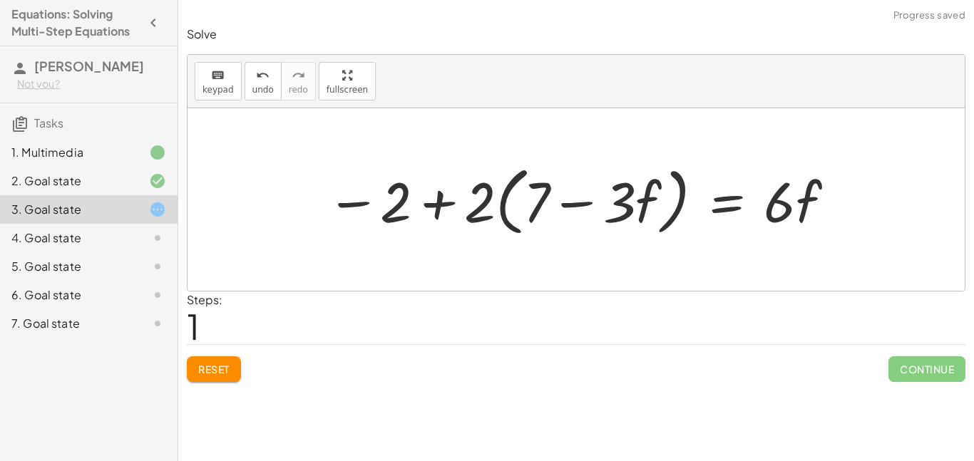
click at [439, 206] on div at bounding box center [581, 200] width 525 height 82
click at [221, 363] on span "Reset" at bounding box center [213, 369] width 31 height 13
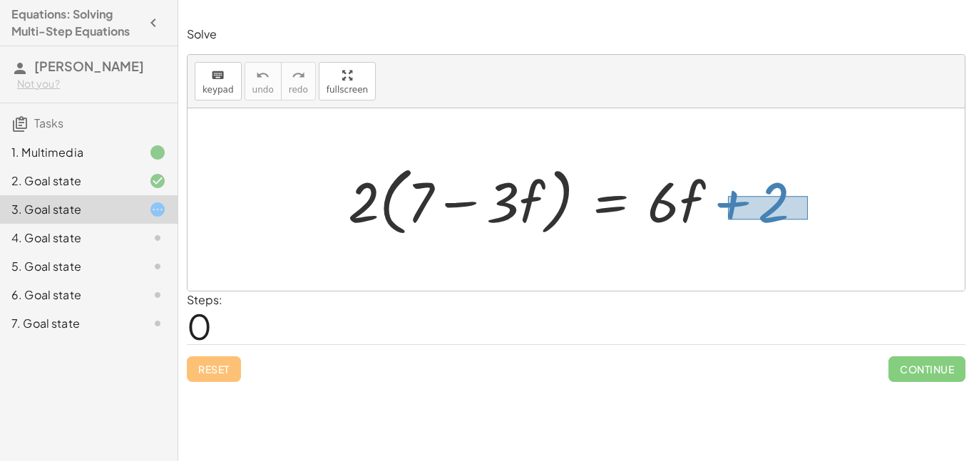
drag, startPoint x: 728, startPoint y: 196, endPoint x: 808, endPoint y: 220, distance: 83.3
click at [808, 220] on div at bounding box center [581, 200] width 481 height 82
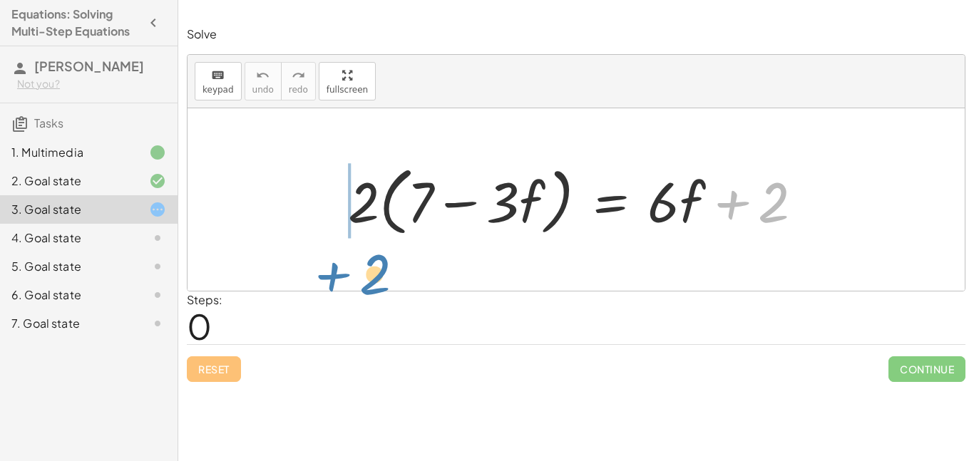
drag, startPoint x: 777, startPoint y: 210, endPoint x: 379, endPoint y: 275, distance: 403.7
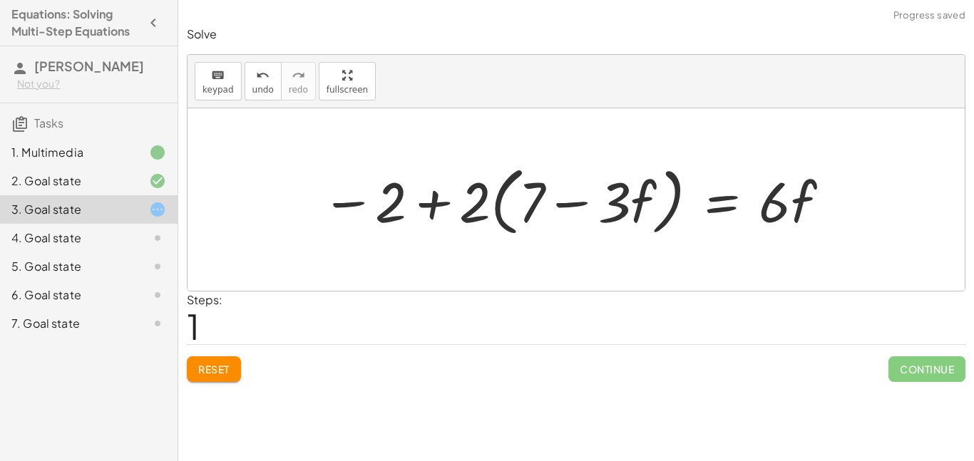
click at [329, 210] on div at bounding box center [576, 200] width 525 height 82
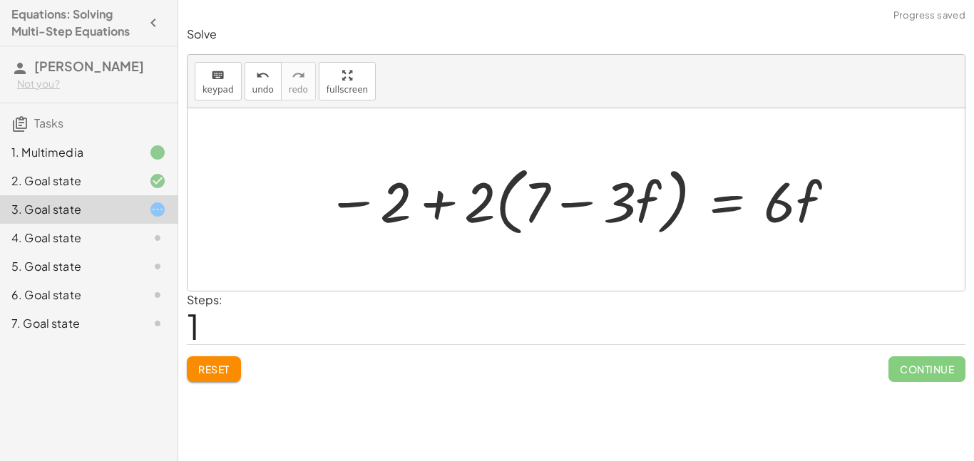
click at [347, 207] on div at bounding box center [581, 200] width 525 height 82
click at [443, 207] on div at bounding box center [581, 200] width 525 height 82
click at [232, 369] on button "Reset" at bounding box center [214, 370] width 54 height 26
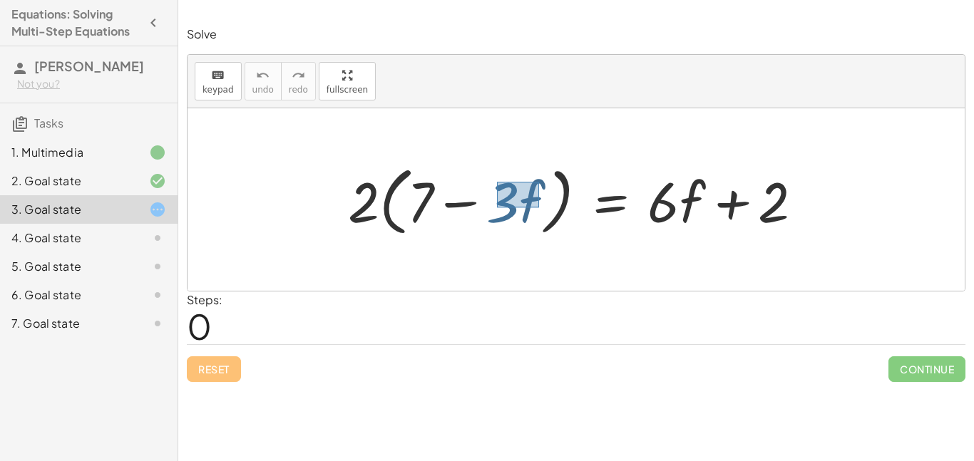
drag, startPoint x: 497, startPoint y: 182, endPoint x: 539, endPoint y: 207, distance: 49.3
click at [539, 207] on div at bounding box center [581, 200] width 481 height 82
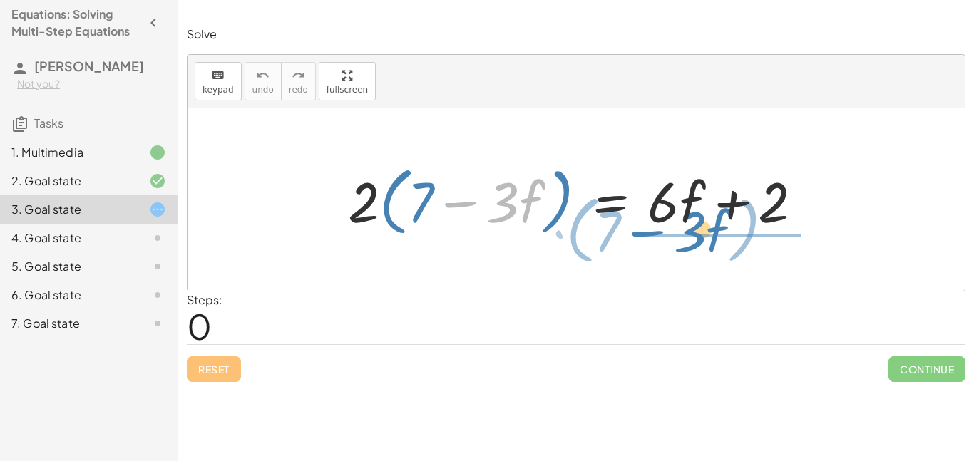
drag, startPoint x: 511, startPoint y: 202, endPoint x: 698, endPoint y: 230, distance: 189.7
click at [698, 230] on div at bounding box center [581, 200] width 481 height 82
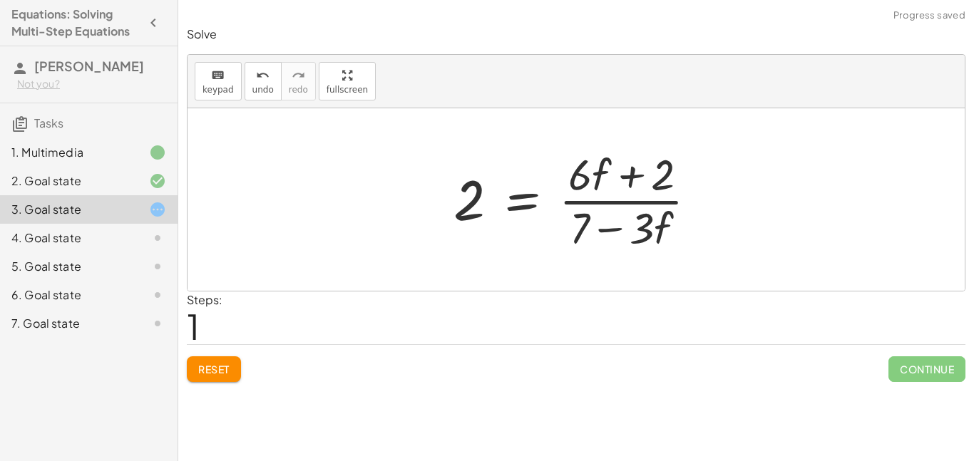
click at [590, 188] on div at bounding box center [581, 200] width 270 height 110
drag, startPoint x: 584, startPoint y: 182, endPoint x: 658, endPoint y: 240, distance: 94.4
click at [658, 240] on div at bounding box center [581, 200] width 270 height 110
click at [215, 359] on button "Reset" at bounding box center [214, 370] width 54 height 26
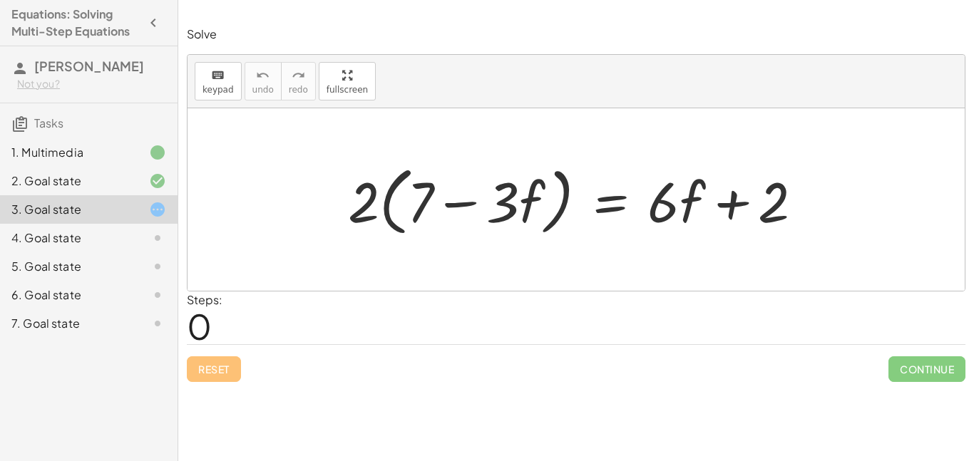
click at [360, 210] on div at bounding box center [581, 200] width 481 height 82
drag, startPoint x: 363, startPoint y: 215, endPoint x: 459, endPoint y: 220, distance: 96.4
click at [459, 220] on div at bounding box center [581, 200] width 481 height 82
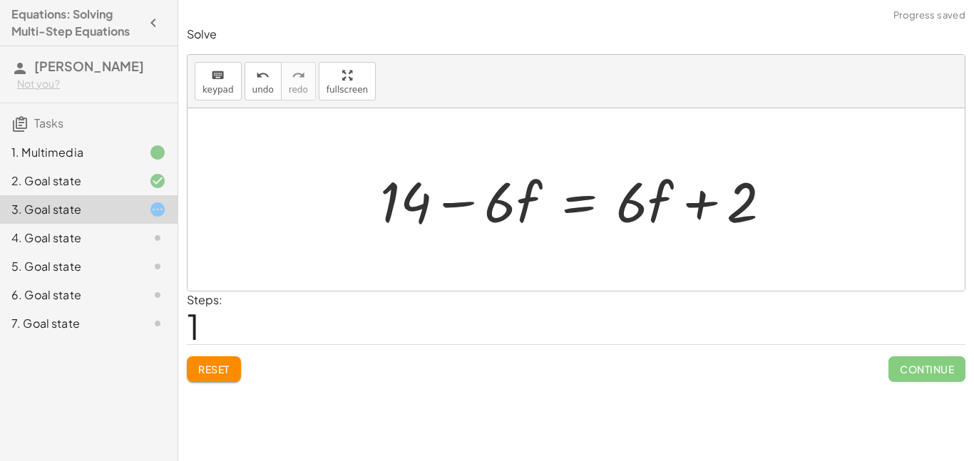
click at [456, 203] on div at bounding box center [581, 199] width 417 height 73
click at [503, 211] on div at bounding box center [581, 199] width 417 height 73
drag, startPoint x: 493, startPoint y: 198, endPoint x: 535, endPoint y: 214, distance: 45.2
click at [535, 214] on div at bounding box center [581, 199] width 417 height 73
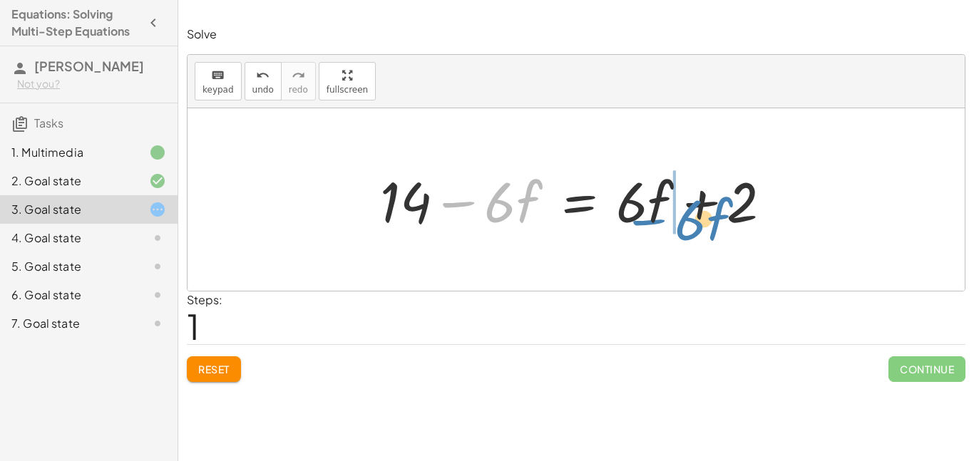
drag, startPoint x: 518, startPoint y: 209, endPoint x: 715, endPoint y: 227, distance: 197.6
click at [715, 227] on div at bounding box center [581, 199] width 417 height 73
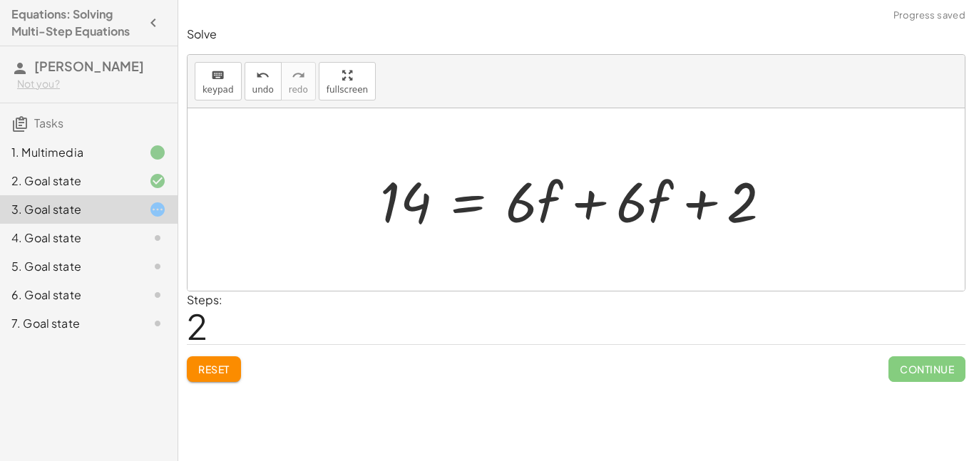
click at [601, 207] on div at bounding box center [581, 199] width 417 height 73
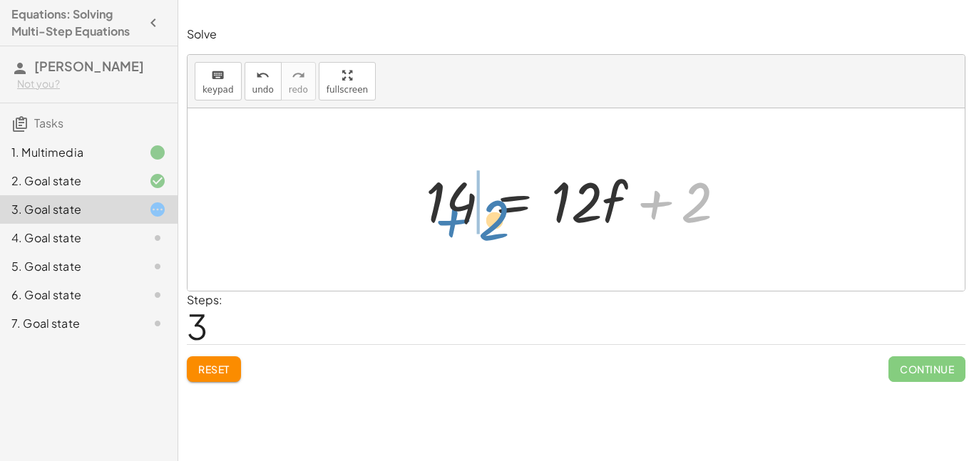
drag, startPoint x: 655, startPoint y: 207, endPoint x: 450, endPoint y: 224, distance: 206.0
click at [450, 224] on div at bounding box center [582, 199] width 326 height 73
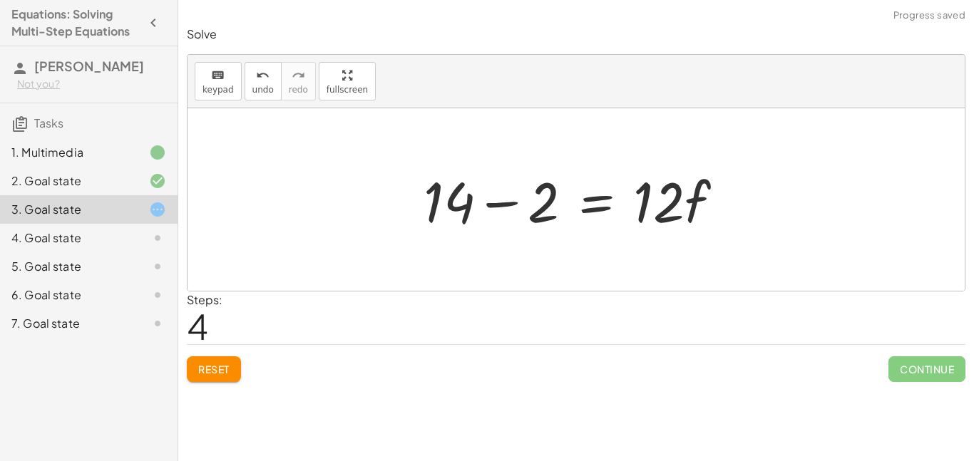
click at [425, 203] on div at bounding box center [579, 199] width 326 height 73
click at [499, 206] on div at bounding box center [582, 199] width 326 height 73
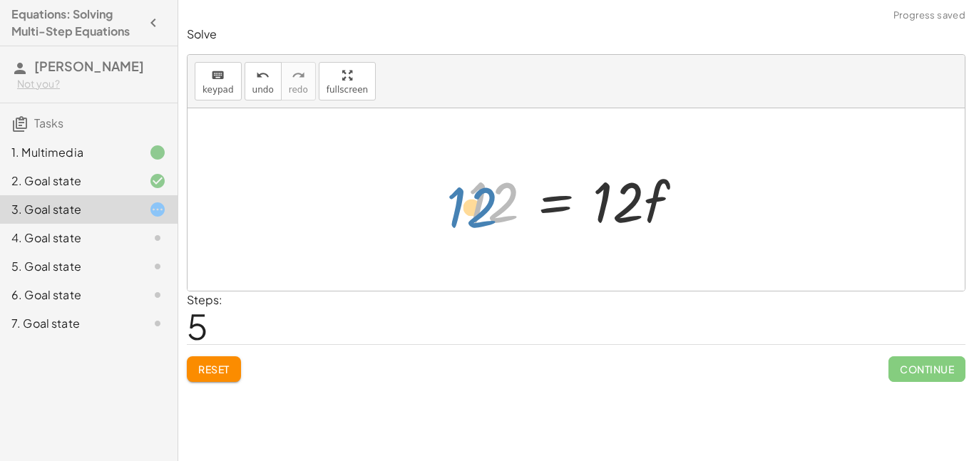
drag, startPoint x: 501, startPoint y: 207, endPoint x: 476, endPoint y: 210, distance: 25.2
click at [476, 210] on div at bounding box center [581, 199] width 241 height 73
drag, startPoint x: 468, startPoint y: 194, endPoint x: 521, endPoint y: 218, distance: 58.1
click at [521, 218] on div at bounding box center [581, 199] width 241 height 73
drag, startPoint x: 496, startPoint y: 213, endPoint x: 583, endPoint y: 237, distance: 90.8
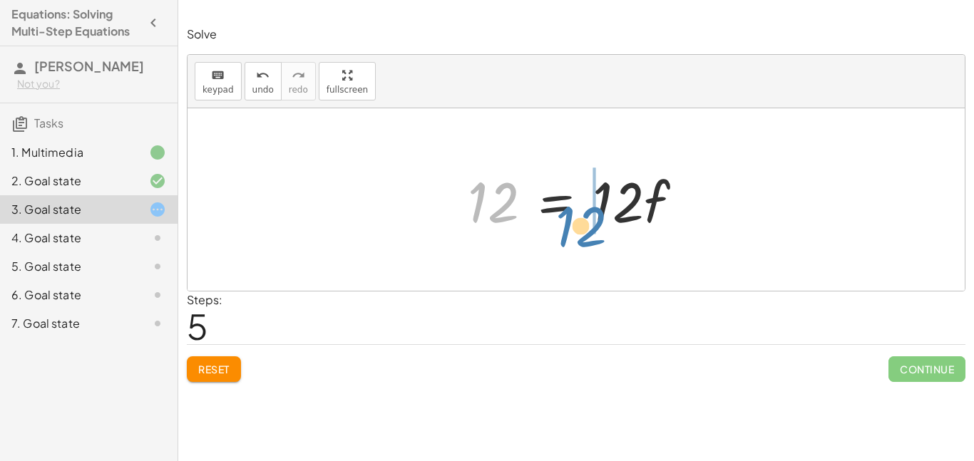
click at [583, 237] on div "· 2 · ( + 7 − · 3 · f ) = + · 6 · f + 2 + · 2 · 7 − · 2 · 3 · f = + · 6 · f + 2…" at bounding box center [575, 200] width 259 height 81
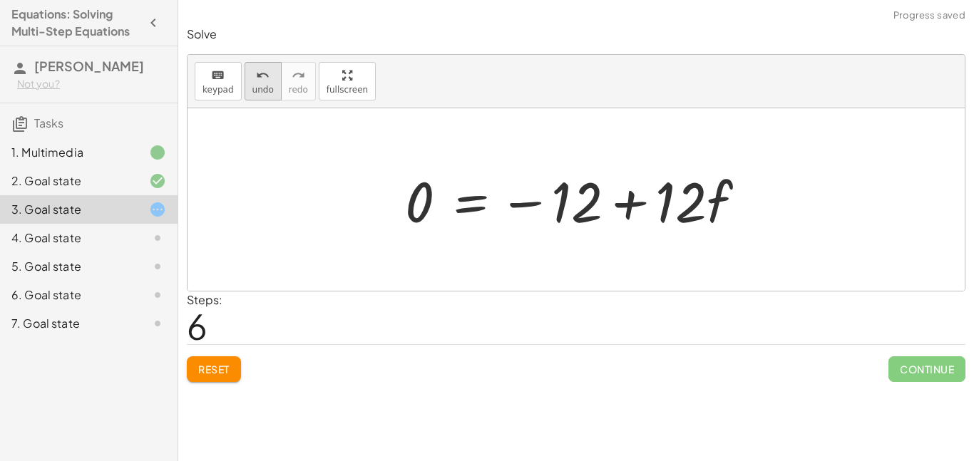
click at [262, 96] on button "undo undo" at bounding box center [263, 81] width 37 height 39
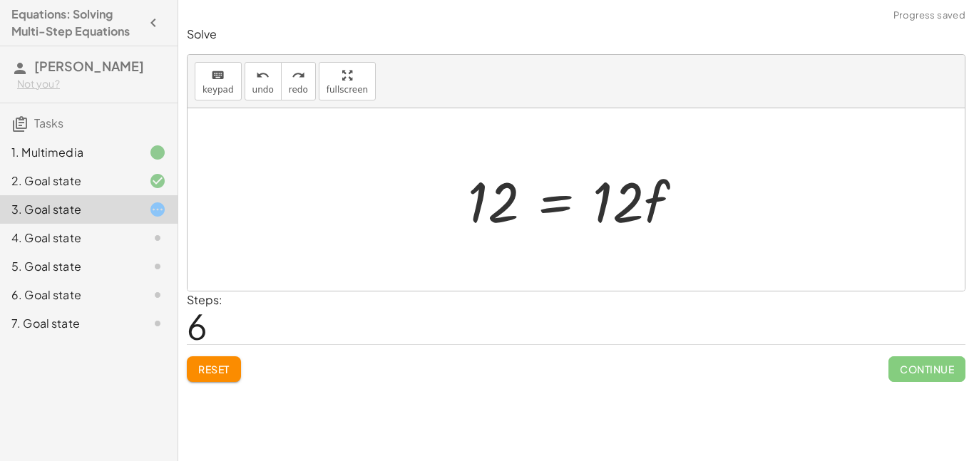
click at [603, 215] on div at bounding box center [581, 199] width 241 height 73
drag, startPoint x: 599, startPoint y: 195, endPoint x: 627, endPoint y: 213, distance: 34.0
click at [627, 213] on div at bounding box center [581, 199] width 241 height 73
drag, startPoint x: 623, startPoint y: 211, endPoint x: 481, endPoint y: 241, distance: 145.0
click at [481, 241] on div "· 2 · ( + 7 − · 3 · f ) = + · 6 · f + 2 + · 2 · 7 − · 2 · 3 · f = + · 6 · f + 2…" at bounding box center [576, 199] width 777 height 183
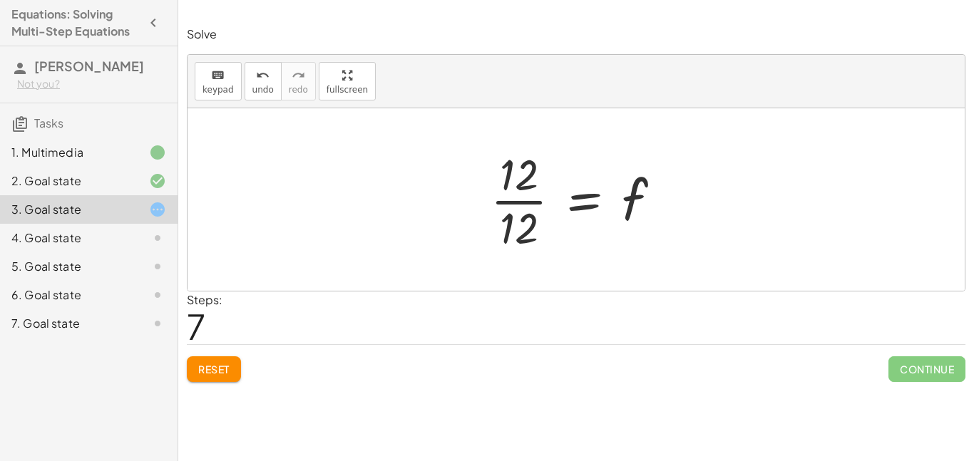
click at [524, 205] on div at bounding box center [581, 200] width 196 height 110
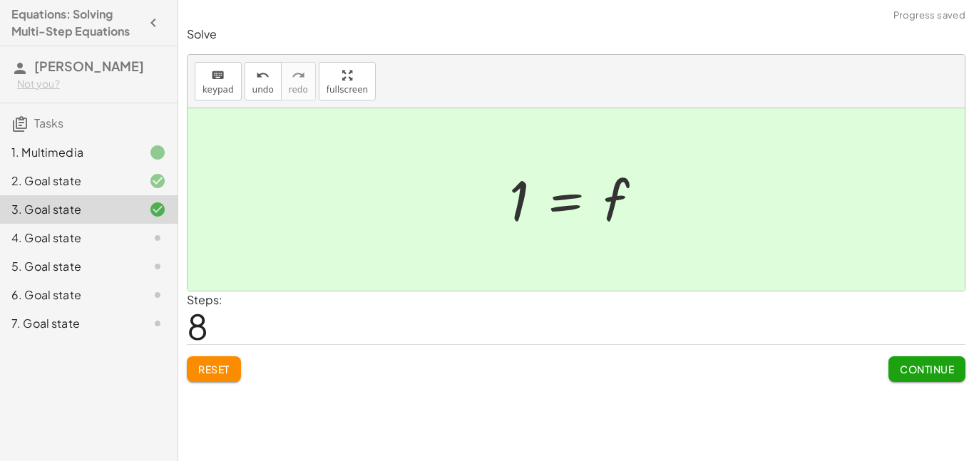
click at [904, 369] on span "Continue" at bounding box center [927, 369] width 54 height 13
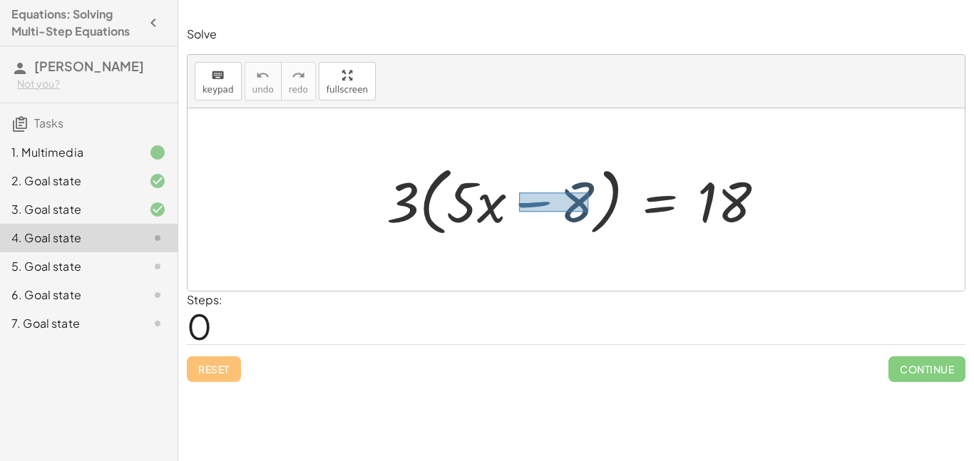
drag, startPoint x: 519, startPoint y: 193, endPoint x: 588, endPoint y: 212, distance: 71.1
click at [588, 212] on div at bounding box center [581, 200] width 404 height 82
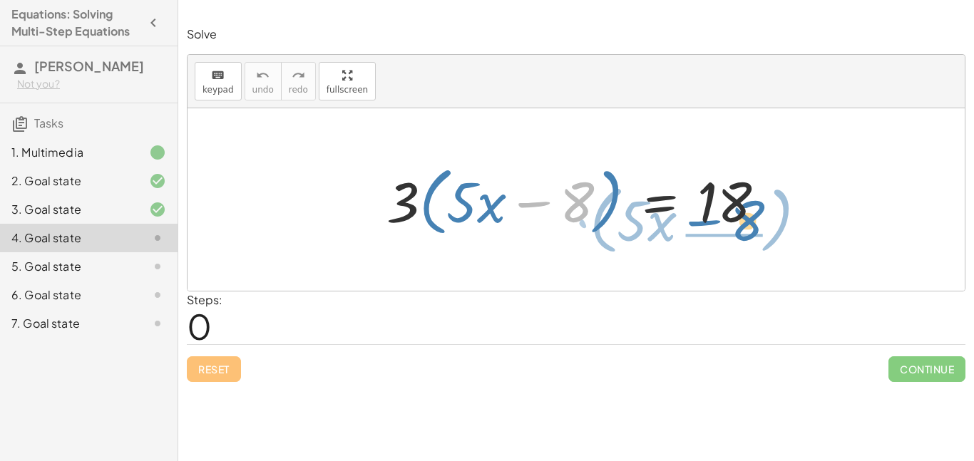
drag, startPoint x: 574, startPoint y: 205, endPoint x: 744, endPoint y: 223, distance: 170.7
click at [744, 223] on div at bounding box center [581, 200] width 404 height 82
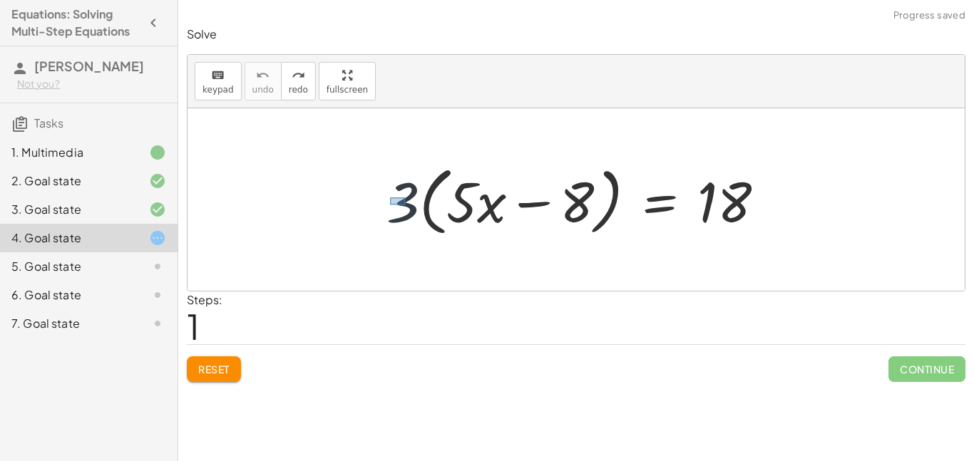
drag, startPoint x: 390, startPoint y: 198, endPoint x: 409, endPoint y: 206, distance: 20.4
click at [409, 206] on div at bounding box center [581, 200] width 404 height 82
drag, startPoint x: 406, startPoint y: 205, endPoint x: 741, endPoint y: 255, distance: 338.2
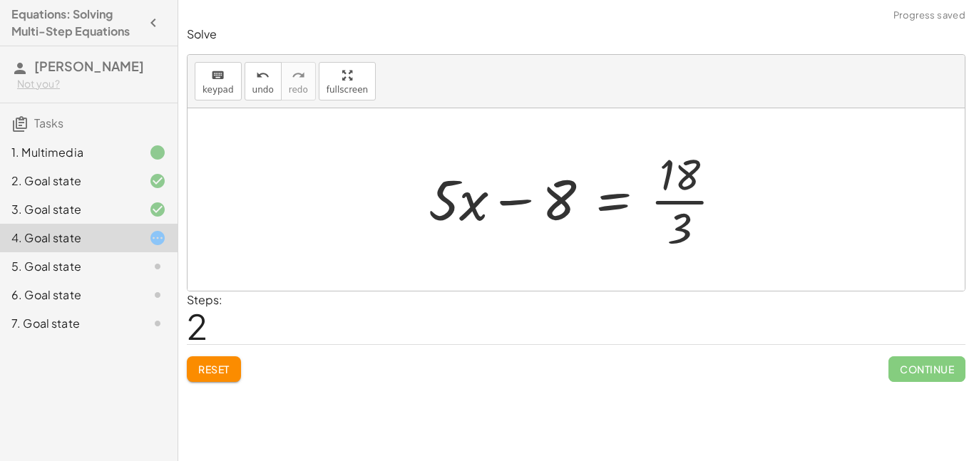
click at [207, 367] on span "Reset" at bounding box center [213, 369] width 31 height 13
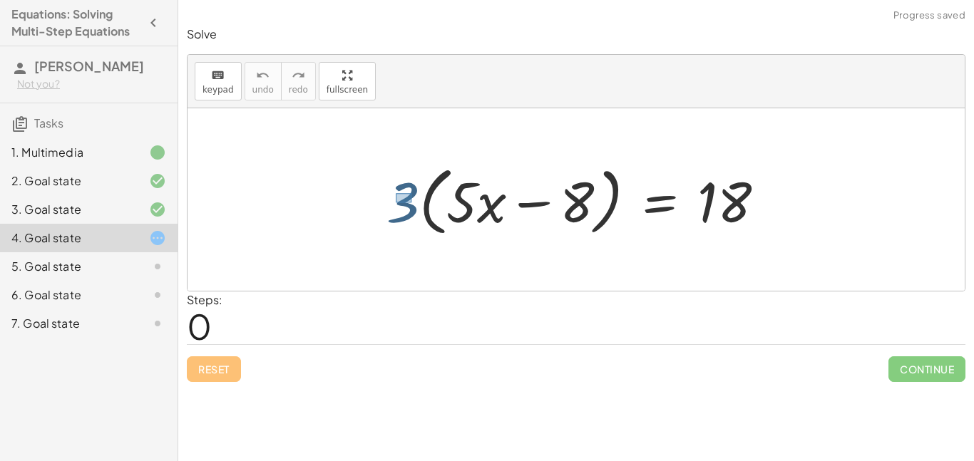
drag, startPoint x: 396, startPoint y: 193, endPoint x: 412, endPoint y: 203, distance: 19.2
click at [412, 203] on div at bounding box center [581, 200] width 404 height 82
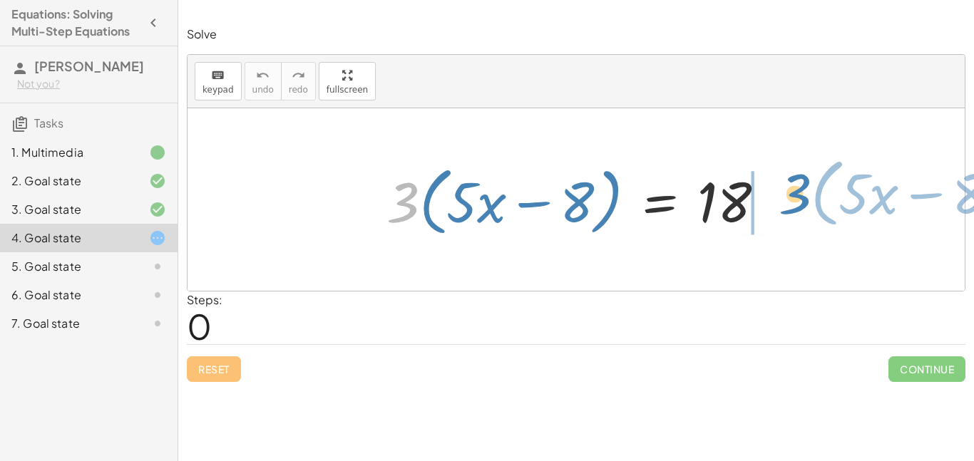
drag, startPoint x: 408, startPoint y: 202, endPoint x: 800, endPoint y: 193, distance: 392.3
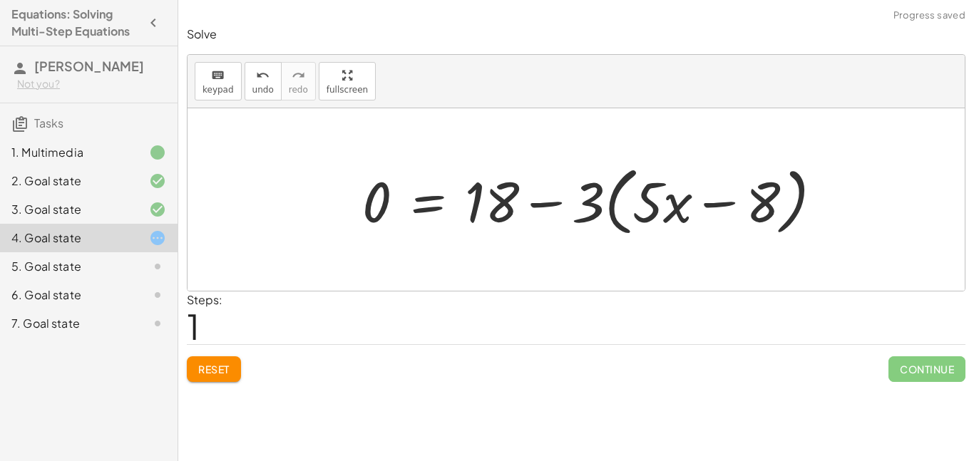
click at [783, 203] on div at bounding box center [598, 200] width 486 height 82
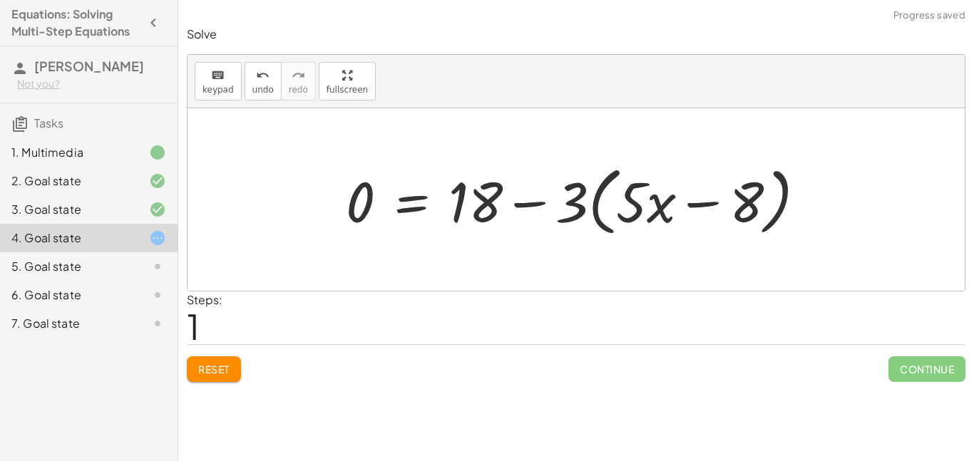
click at [533, 202] on div at bounding box center [582, 200] width 486 height 82
click at [529, 207] on div at bounding box center [582, 200] width 486 height 82
click at [226, 365] on span "Reset" at bounding box center [213, 369] width 31 height 13
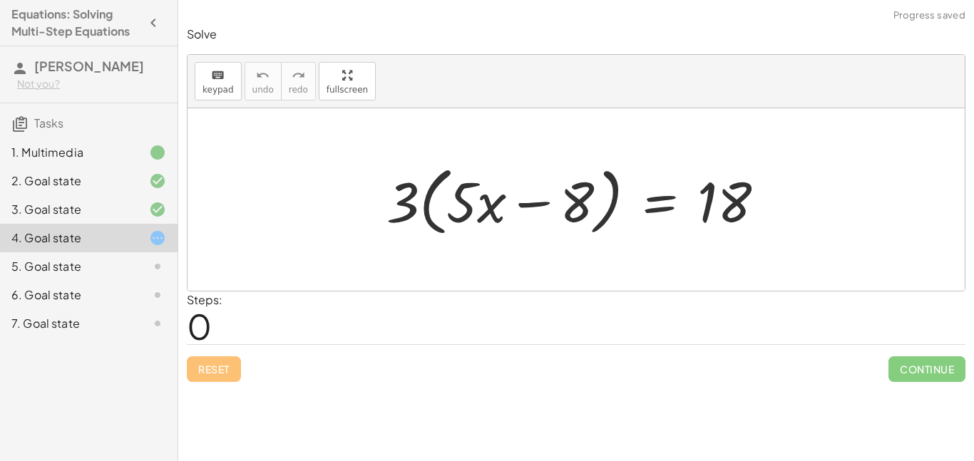
click at [451, 203] on div at bounding box center [581, 200] width 404 height 82
drag, startPoint x: 451, startPoint y: 201, endPoint x: 499, endPoint y: 210, distance: 49.4
click at [499, 210] on div at bounding box center [581, 200] width 404 height 82
drag, startPoint x: 468, startPoint y: 205, endPoint x: 473, endPoint y: 257, distance: 52.9
drag, startPoint x: 707, startPoint y: 193, endPoint x: 748, endPoint y: 212, distance: 44.7
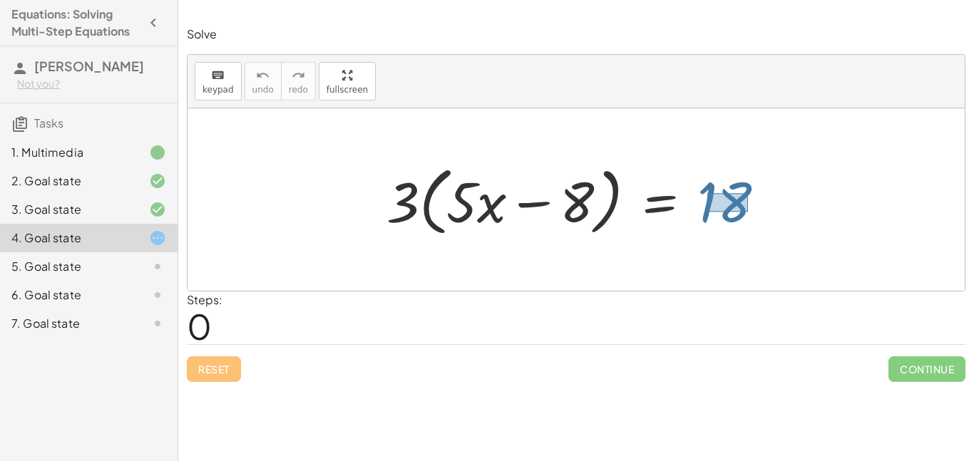
click at [748, 212] on div at bounding box center [581, 200] width 404 height 82
drag, startPoint x: 726, startPoint y: 208, endPoint x: 379, endPoint y: 248, distance: 349.5
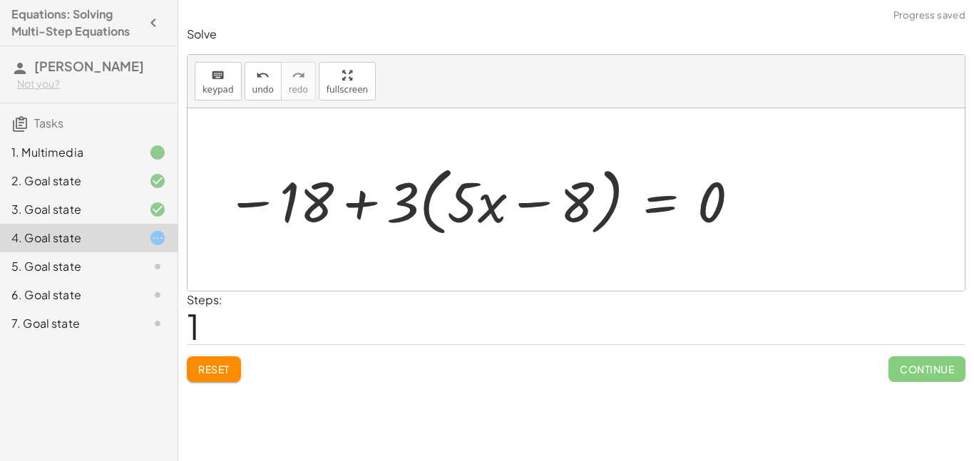
click at [364, 207] on div at bounding box center [483, 200] width 529 height 82
click at [222, 373] on span "Reset" at bounding box center [213, 369] width 31 height 13
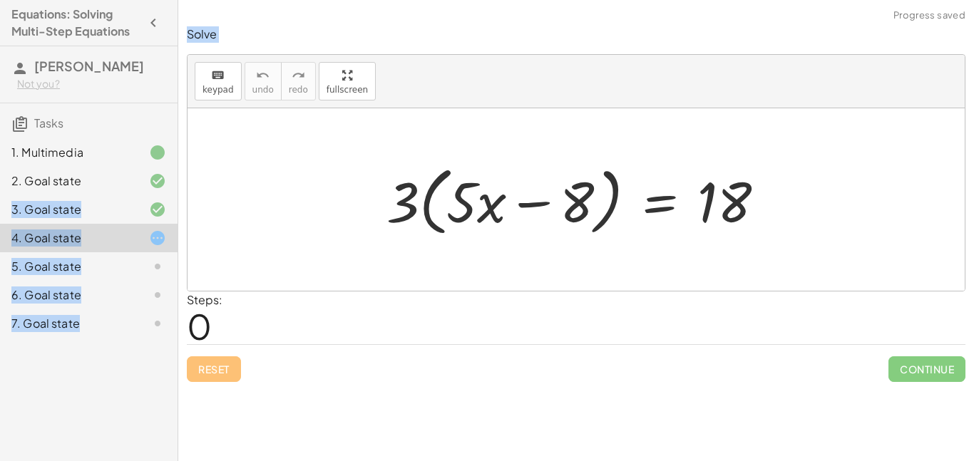
drag, startPoint x: 375, startPoint y: 194, endPoint x: 407, endPoint y: 204, distance: 33.6
click at [407, 204] on div "· 3 · ( + · 5 · x − 8 ) = 18" at bounding box center [575, 199] width 421 height 89
click at [389, 203] on div at bounding box center [581, 200] width 404 height 82
click at [412, 198] on div at bounding box center [581, 200] width 404 height 82
click at [369, 193] on div "· 3 · ( + · 5 · x − 8 ) = 18" at bounding box center [575, 199] width 421 height 89
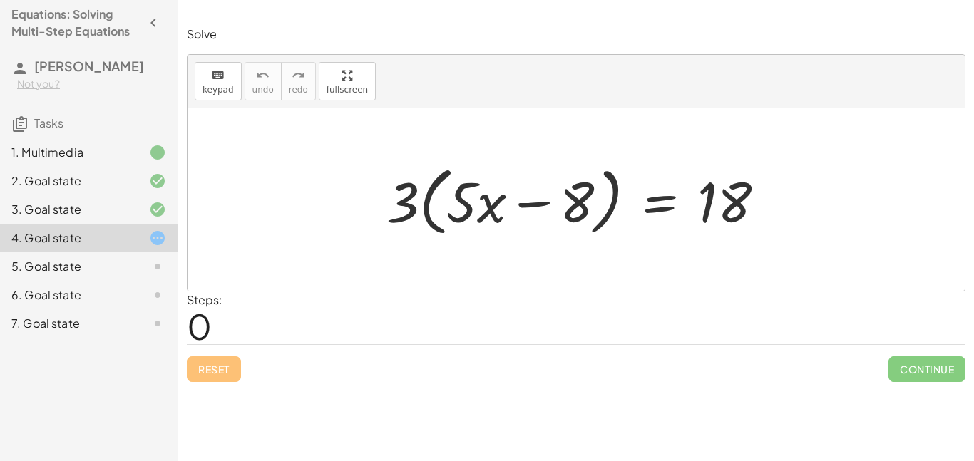
click at [369, 193] on div "· 3 · ( + · 5 · x − 8 ) = 18" at bounding box center [575, 199] width 421 height 89
click at [484, 221] on div at bounding box center [581, 200] width 404 height 82
click at [484, 218] on div at bounding box center [581, 200] width 404 height 82
drag, startPoint x: 484, startPoint y: 218, endPoint x: 600, endPoint y: 243, distance: 118.9
click at [600, 243] on div "· x + · 5 · 3 · ( + · 5 · x − 8 ) = 18" at bounding box center [575, 199] width 421 height 89
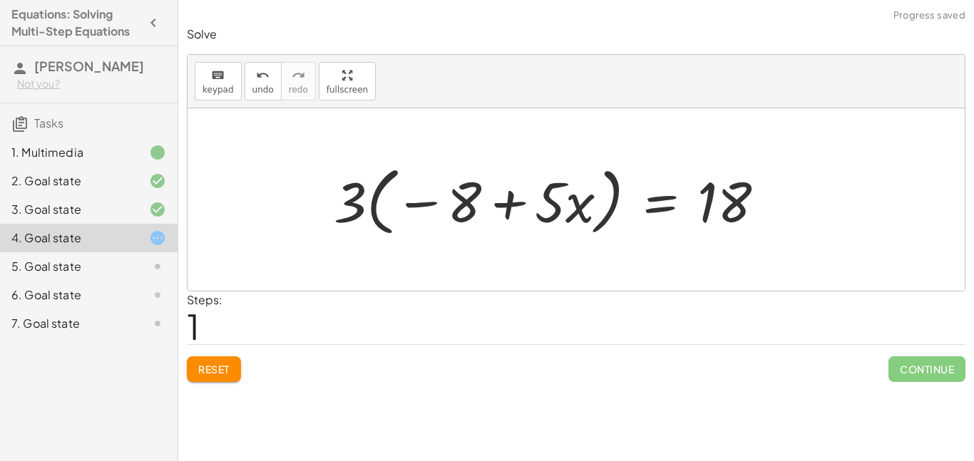
click at [515, 202] on div at bounding box center [555, 200] width 457 height 82
click at [424, 207] on div at bounding box center [555, 200] width 457 height 82
click at [200, 364] on span "Reset" at bounding box center [213, 369] width 31 height 13
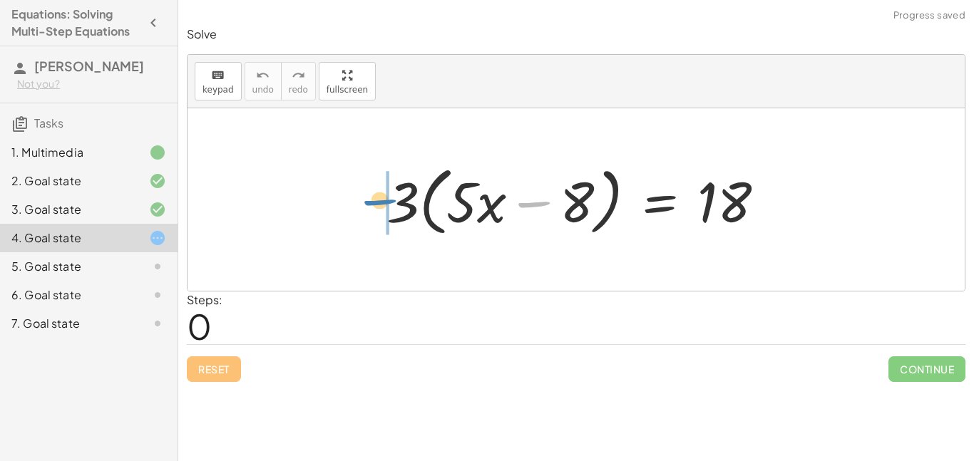
drag, startPoint x: 538, startPoint y: 205, endPoint x: 384, endPoint y: 203, distance: 154.0
click at [384, 203] on div at bounding box center [581, 200] width 404 height 82
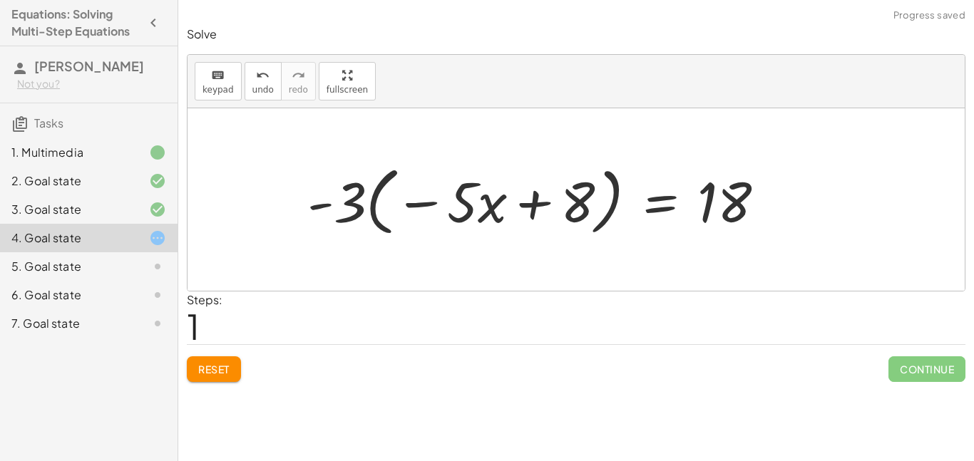
click at [414, 205] on div at bounding box center [541, 200] width 483 height 82
drag, startPoint x: 348, startPoint y: 211, endPoint x: 776, endPoint y: 212, distance: 427.8
click at [776, 212] on div at bounding box center [541, 200] width 483 height 82
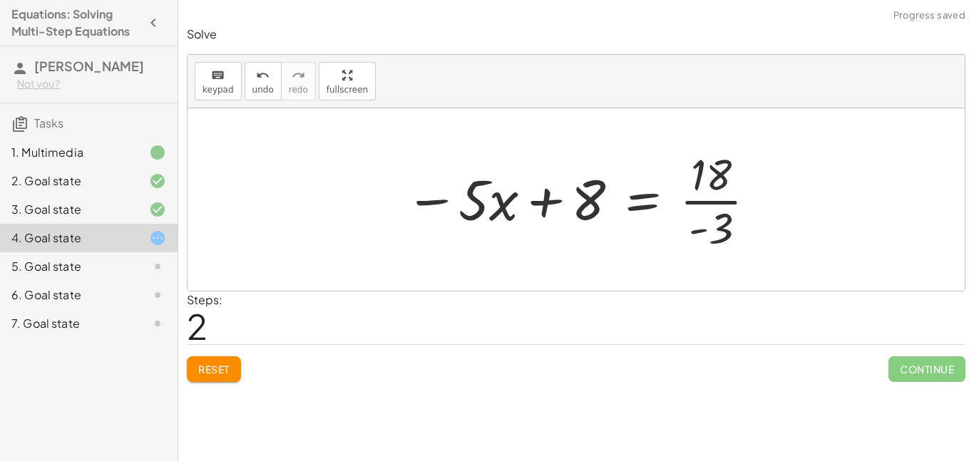
click at [709, 202] on div at bounding box center [581, 200] width 367 height 110
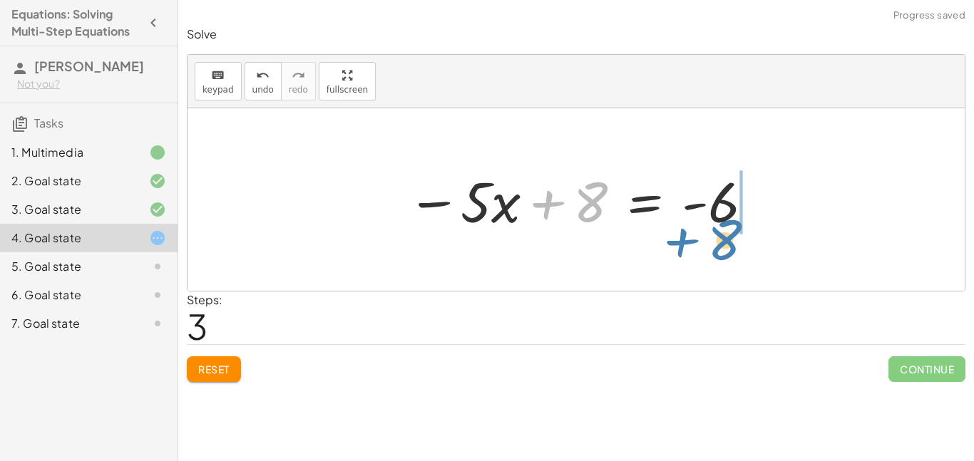
drag, startPoint x: 592, startPoint y: 204, endPoint x: 725, endPoint y: 242, distance: 138.6
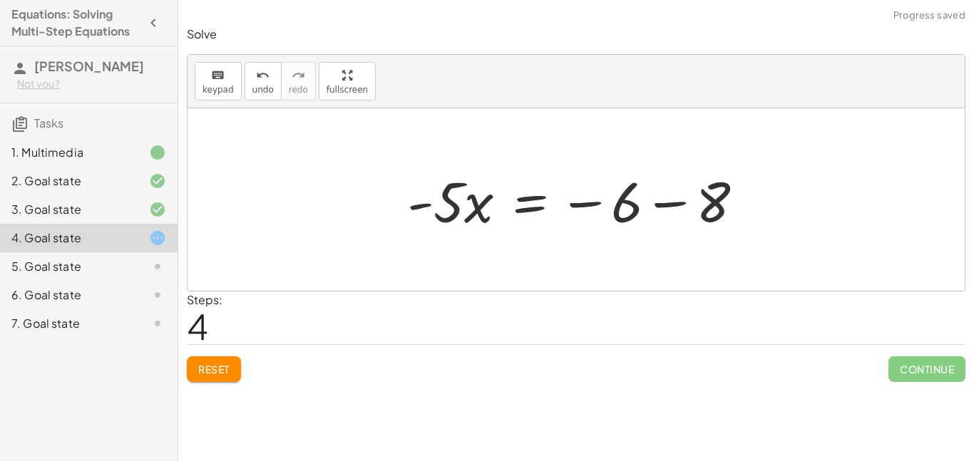
click at [672, 206] on div at bounding box center [581, 199] width 362 height 73
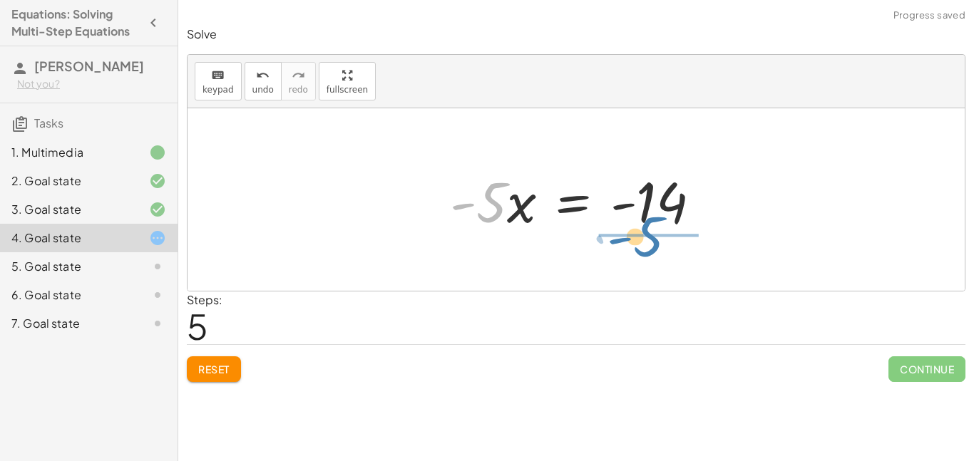
drag, startPoint x: 496, startPoint y: 208, endPoint x: 668, endPoint y: 248, distance: 177.1
click at [668, 248] on div "· 3 · ( + · 5 · x − 8 ) = 18 · - 3 · ( − · 5 · x + 8 ) = 18 − · 5 · x + 8 = · 1…" at bounding box center [576, 199] width 777 height 183
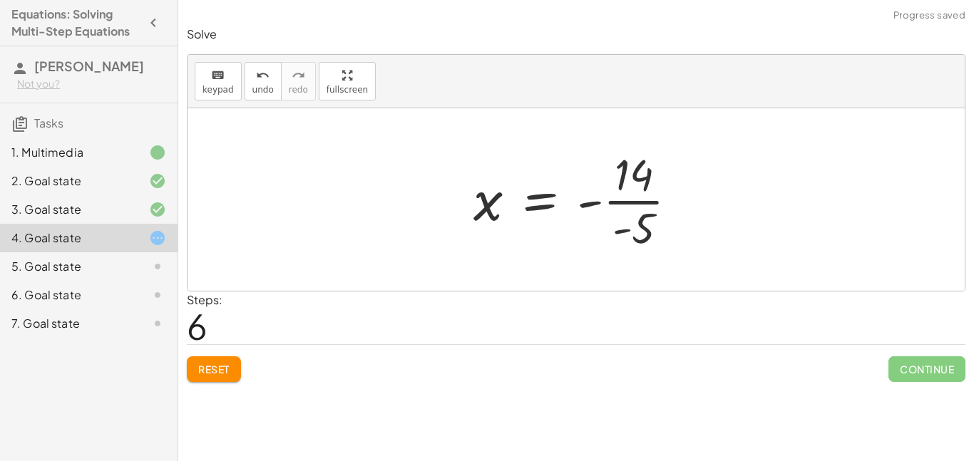
click at [648, 203] on div at bounding box center [581, 200] width 230 height 110
click at [634, 207] on div at bounding box center [581, 200] width 230 height 110
click at [634, 202] on div at bounding box center [581, 200] width 230 height 110
click at [491, 208] on div at bounding box center [581, 200] width 230 height 110
click at [212, 372] on span "Reset" at bounding box center [213, 369] width 31 height 13
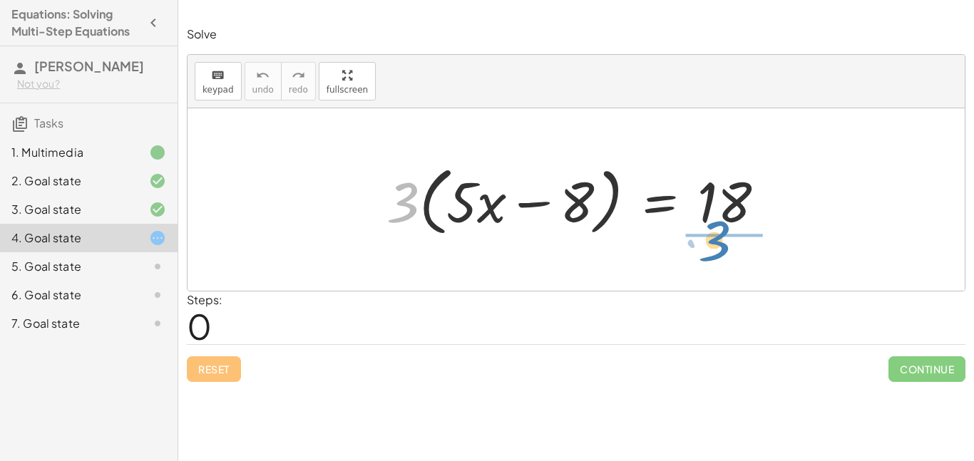
drag, startPoint x: 401, startPoint y: 210, endPoint x: 712, endPoint y: 249, distance: 313.3
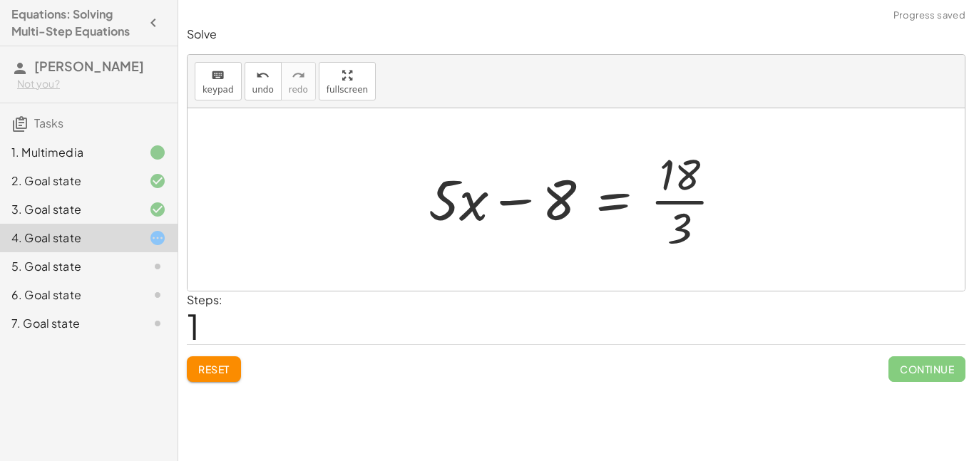
click at [682, 202] on div at bounding box center [581, 200] width 320 height 110
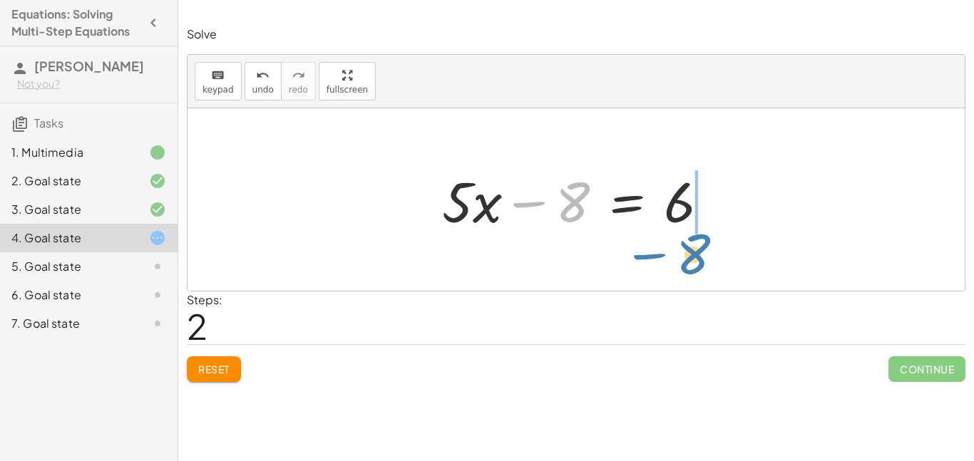
drag, startPoint x: 561, startPoint y: 200, endPoint x: 683, endPoint y: 252, distance: 132.3
click at [683, 252] on div "· 3 · ( + · 5 · x − 8 ) = 18 + · 5 · x − 8 = · 18 · 3 − 8 + · 5 · x − 8 = 6" at bounding box center [576, 199] width 777 height 183
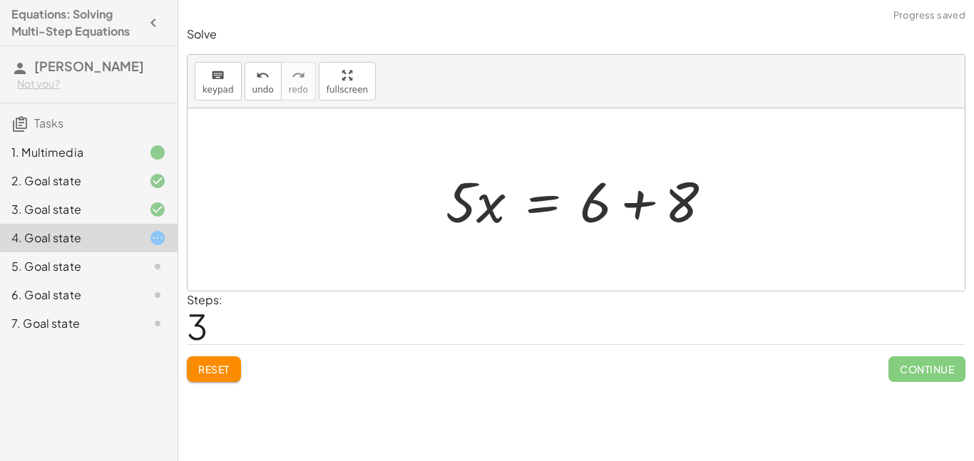
click at [722, 205] on div at bounding box center [585, 199] width 292 height 73
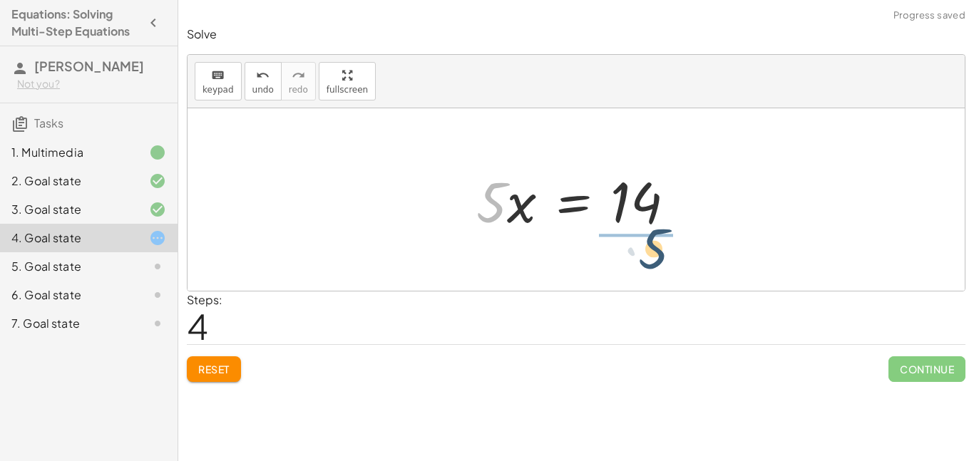
drag, startPoint x: 492, startPoint y: 207, endPoint x: 657, endPoint y: 253, distance: 170.9
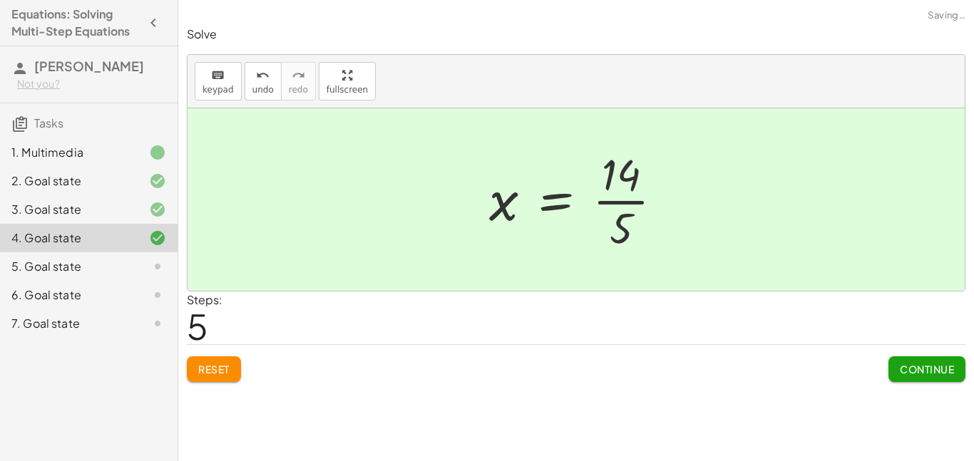
click at [640, 202] on div at bounding box center [582, 200] width 200 height 110
click at [636, 202] on div at bounding box center [582, 200] width 200 height 110
drag, startPoint x: 901, startPoint y: 367, endPoint x: 929, endPoint y: 371, distance: 28.8
click at [929, 371] on span "Continue" at bounding box center [927, 369] width 54 height 13
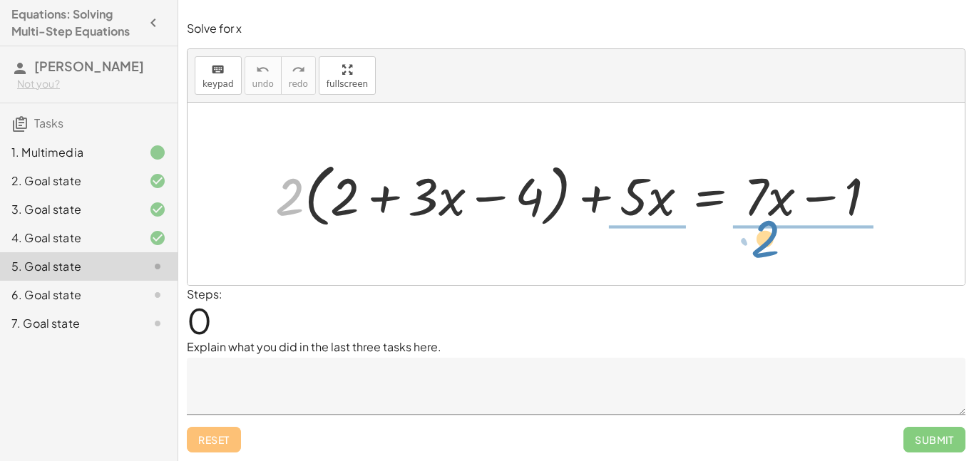
drag, startPoint x: 283, startPoint y: 188, endPoint x: 759, endPoint y: 233, distance: 477.7
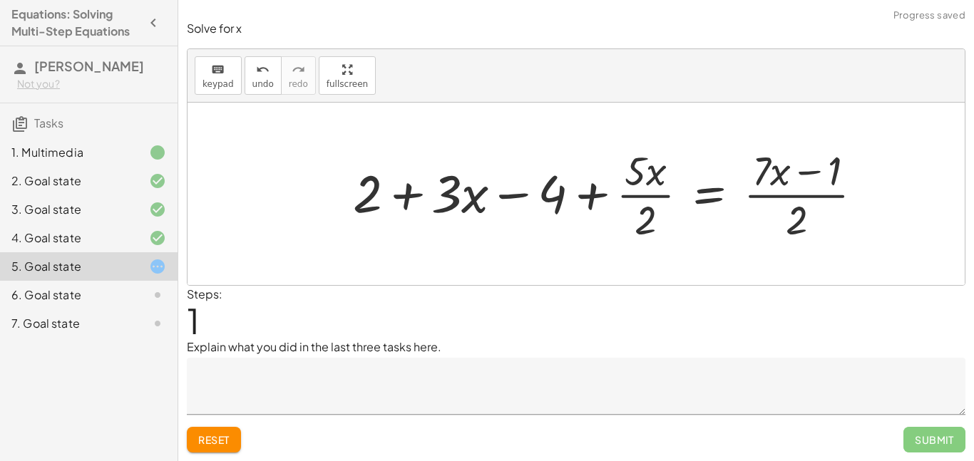
click at [657, 198] on div at bounding box center [614, 194] width 536 height 102
click at [802, 195] on div at bounding box center [614, 194] width 536 height 102
click at [218, 434] on span "Reset" at bounding box center [213, 440] width 31 height 13
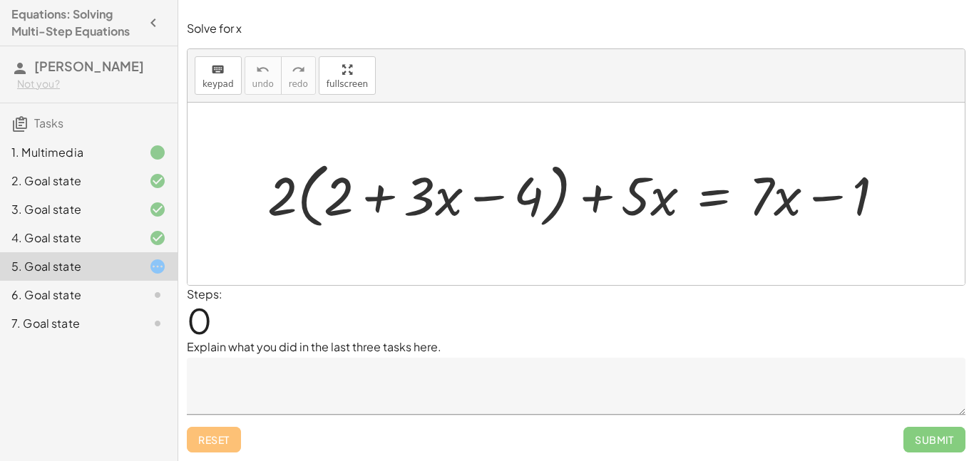
click at [158, 289] on icon at bounding box center [157, 295] width 17 height 17
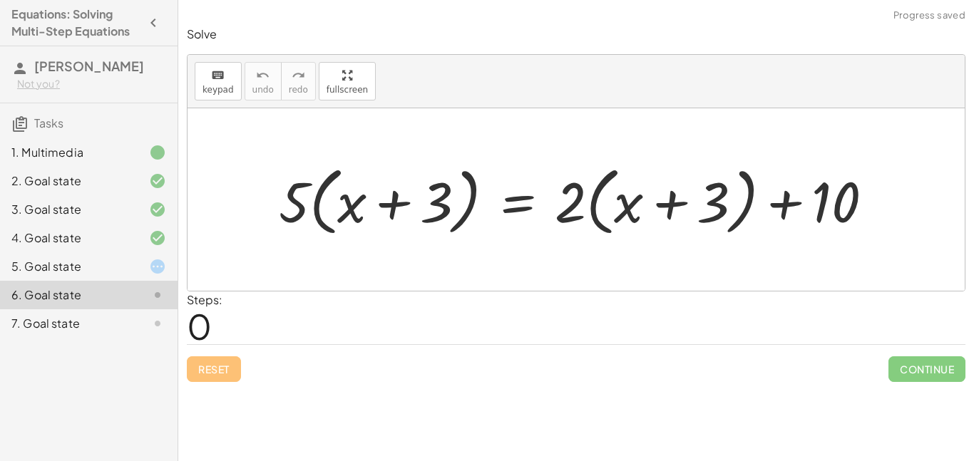
click at [137, 269] on div at bounding box center [146, 266] width 40 height 17
